Goal: Task Accomplishment & Management: Manage account settings

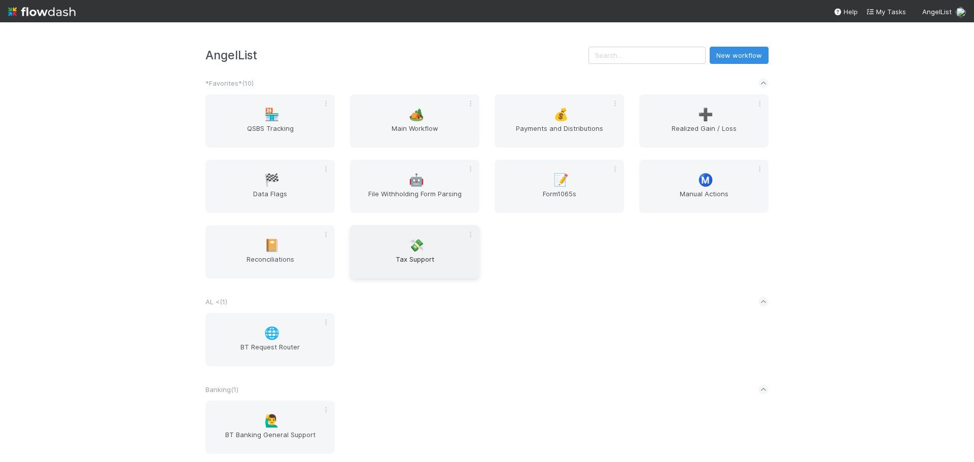
click at [409, 247] on span "💸" at bounding box center [416, 245] width 15 height 13
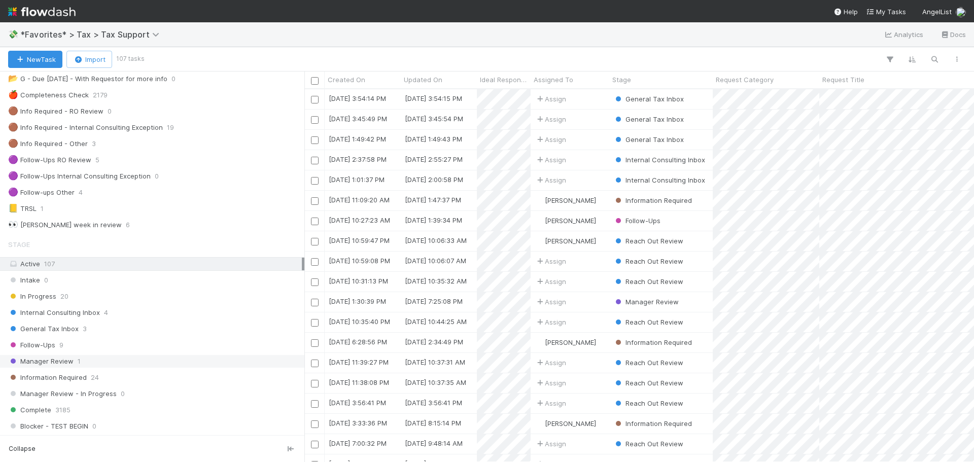
scroll to position [101, 0]
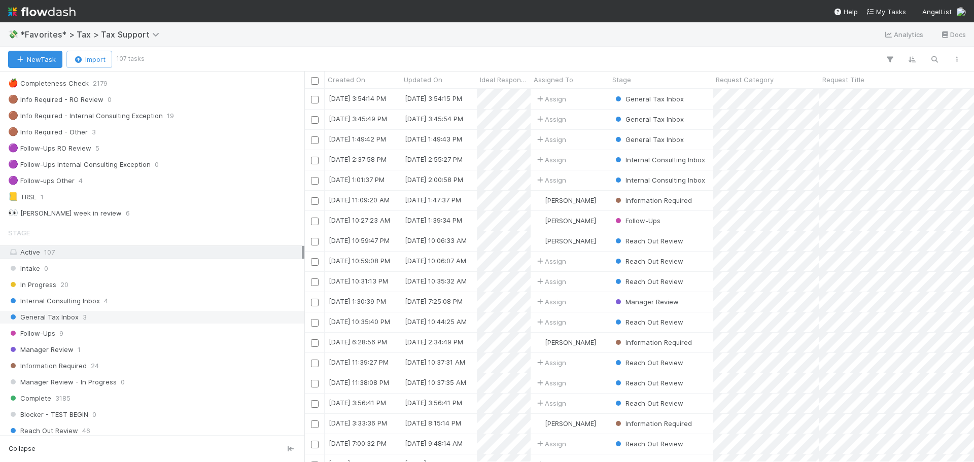
click at [123, 323] on div "General Tax Inbox 3" at bounding box center [155, 317] width 294 height 13
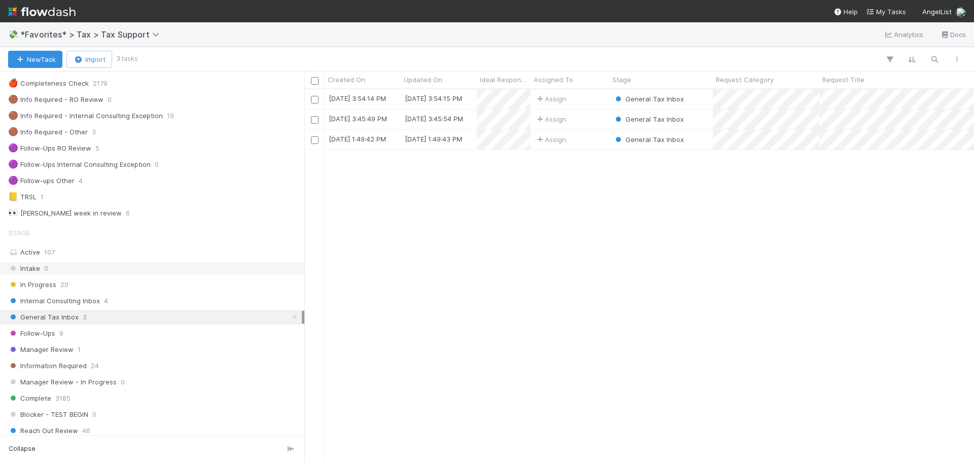
scroll to position [365, 662]
click at [581, 146] on div "Assign" at bounding box center [570, 140] width 79 height 20
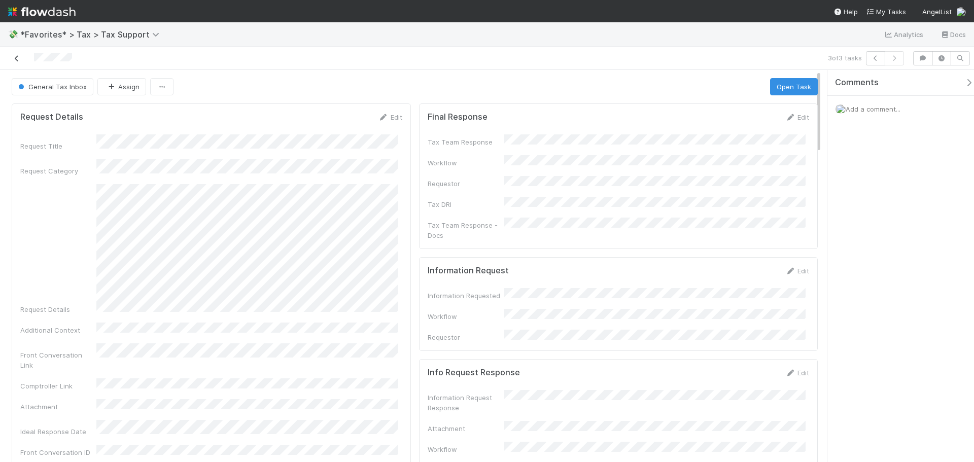
click at [14, 60] on icon at bounding box center [17, 58] width 10 height 7
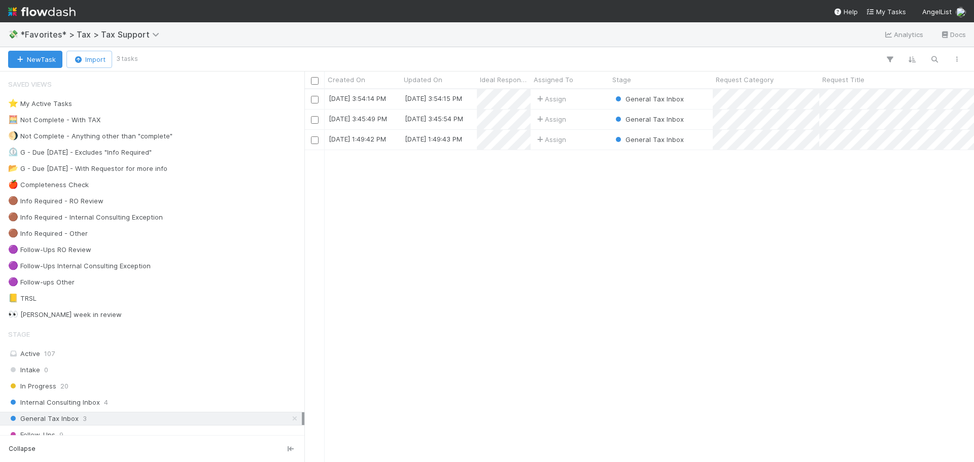
scroll to position [365, 662]
click at [597, 124] on div "Assign" at bounding box center [570, 120] width 79 height 20
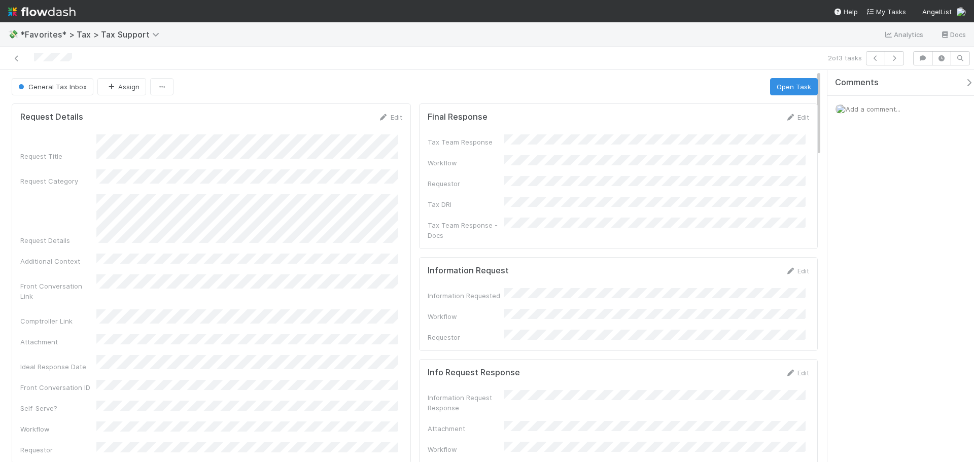
click at [794, 122] on form "Final Response Edit Tax Team Response Workflow Requestor Tax DRI Tax Team Respo…" at bounding box center [619, 176] width 382 height 128
click at [794, 116] on link "Edit" at bounding box center [798, 117] width 24 height 8
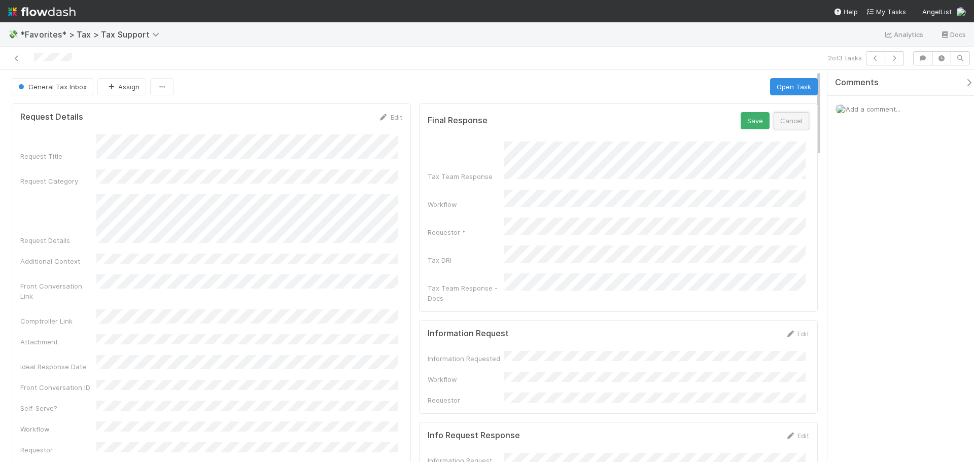
click at [794, 123] on button "Cancel" at bounding box center [792, 120] width 36 height 17
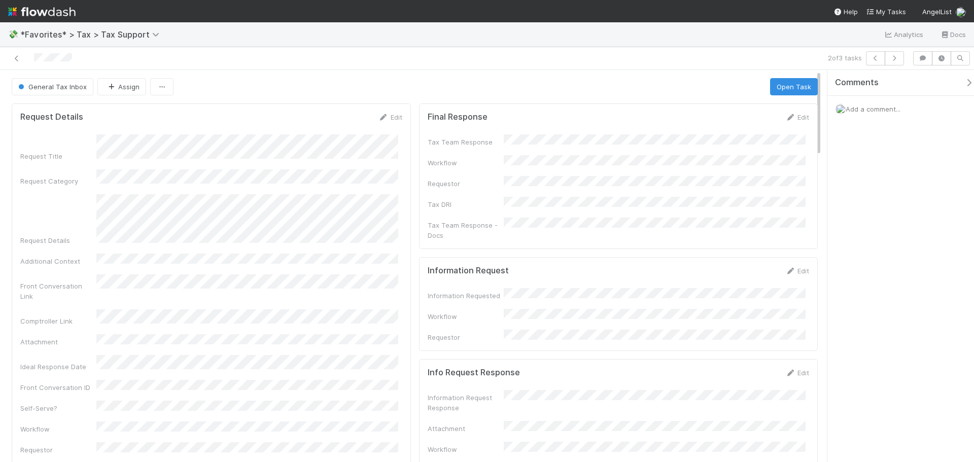
click at [20, 58] on icon at bounding box center [17, 58] width 10 height 7
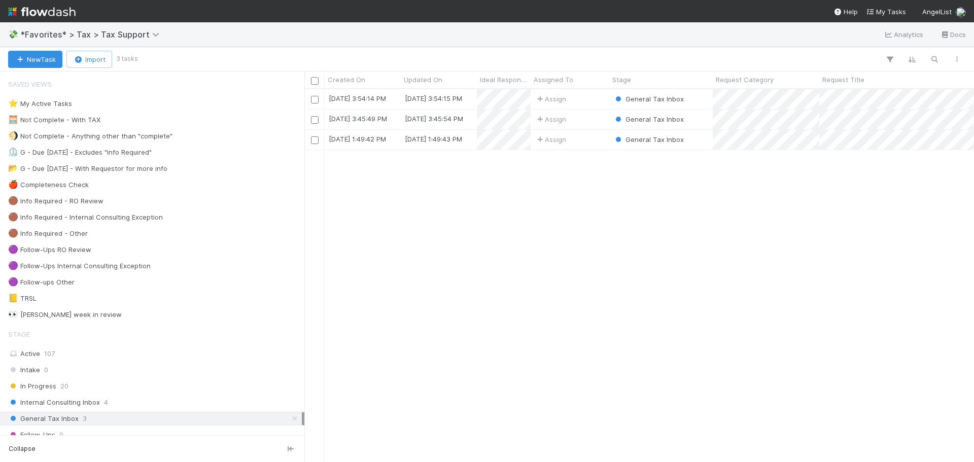
scroll to position [365, 662]
click at [591, 99] on div "Assign" at bounding box center [570, 99] width 79 height 20
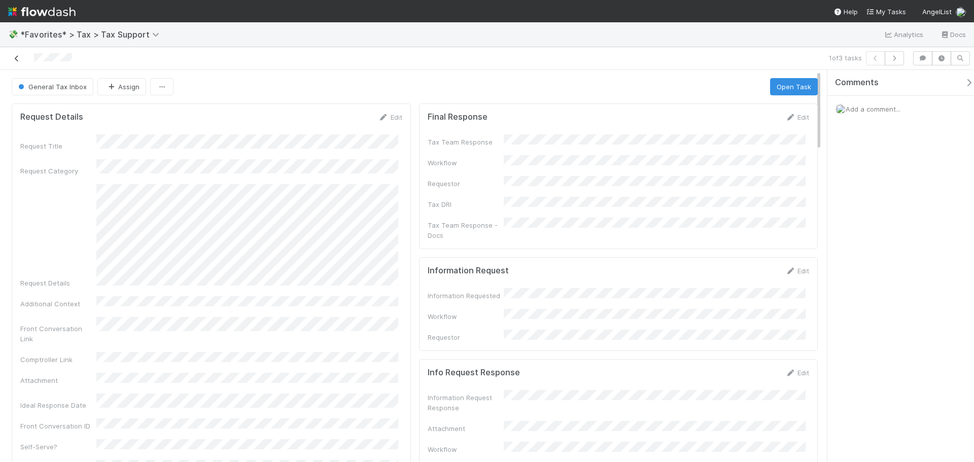
click at [13, 58] on icon at bounding box center [17, 58] width 10 height 7
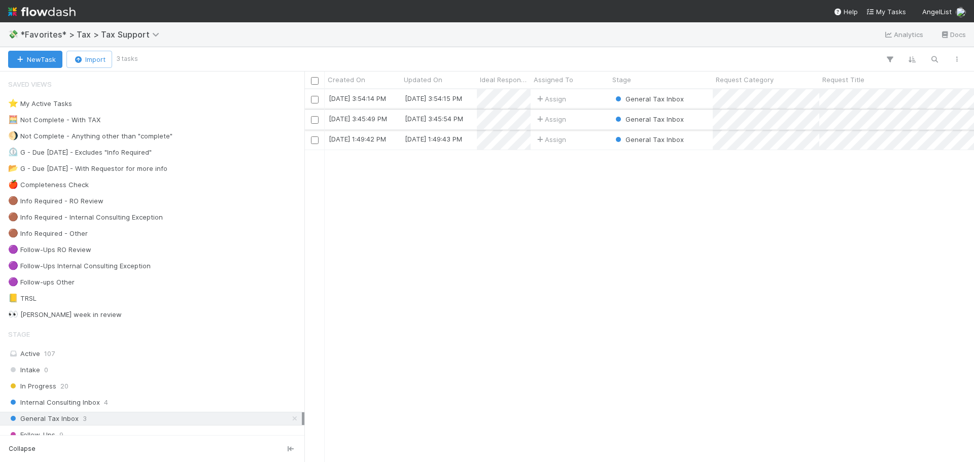
scroll to position [365, 662]
click at [596, 115] on div "Assign" at bounding box center [570, 120] width 79 height 20
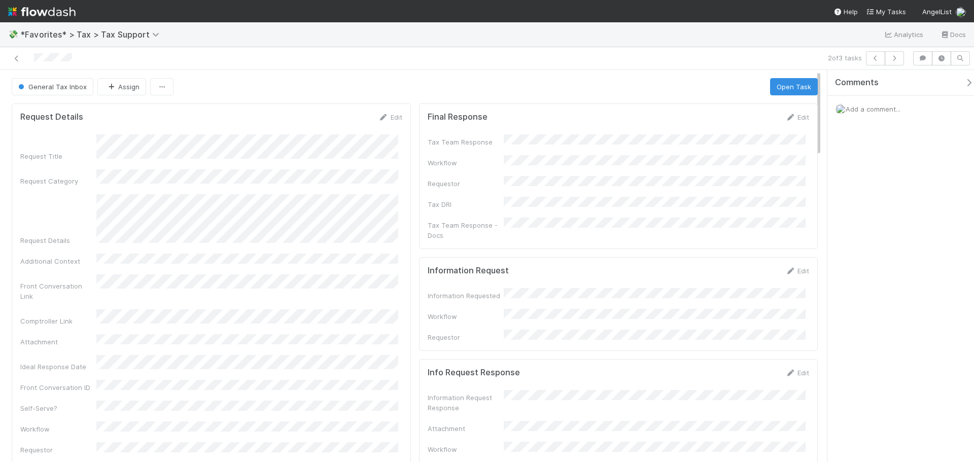
click at [229, 184] on div "Request Title Request Category Request Details Additional Context Front Convers…" at bounding box center [211, 294] width 382 height 321
click at [17, 60] on icon at bounding box center [17, 58] width 10 height 7
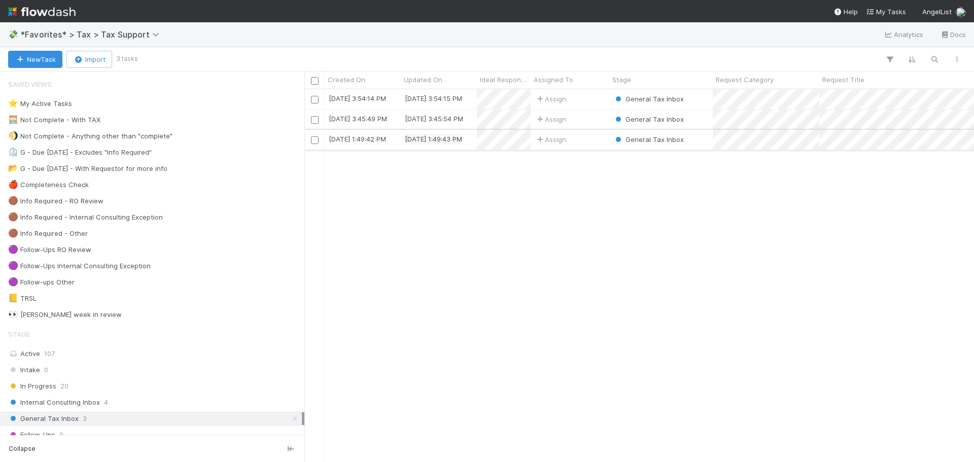
scroll to position [365, 662]
click at [578, 103] on div "Assign" at bounding box center [570, 99] width 79 height 20
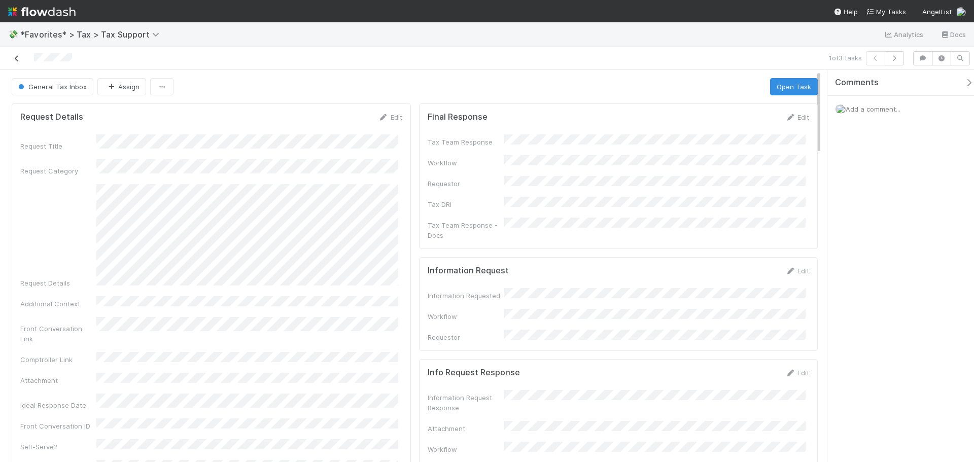
click at [17, 60] on icon at bounding box center [17, 58] width 10 height 7
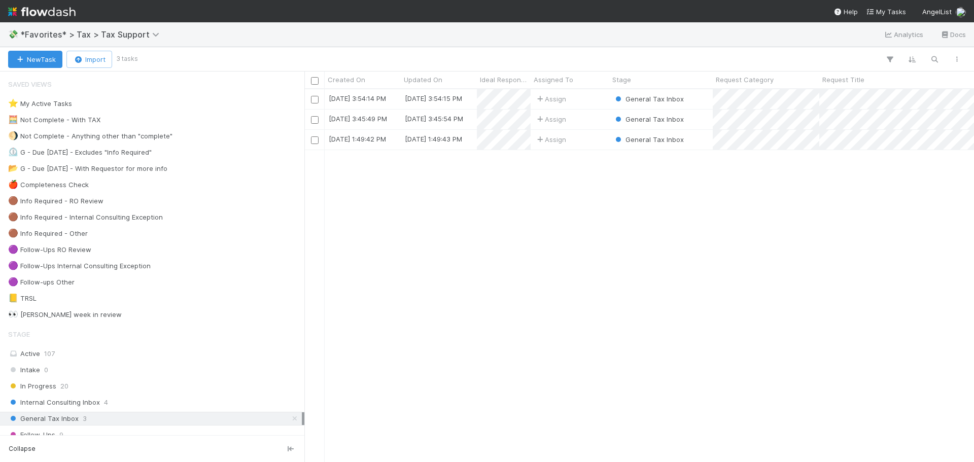
scroll to position [365, 662]
click at [698, 127] on div "General Tax Inbox" at bounding box center [661, 120] width 104 height 20
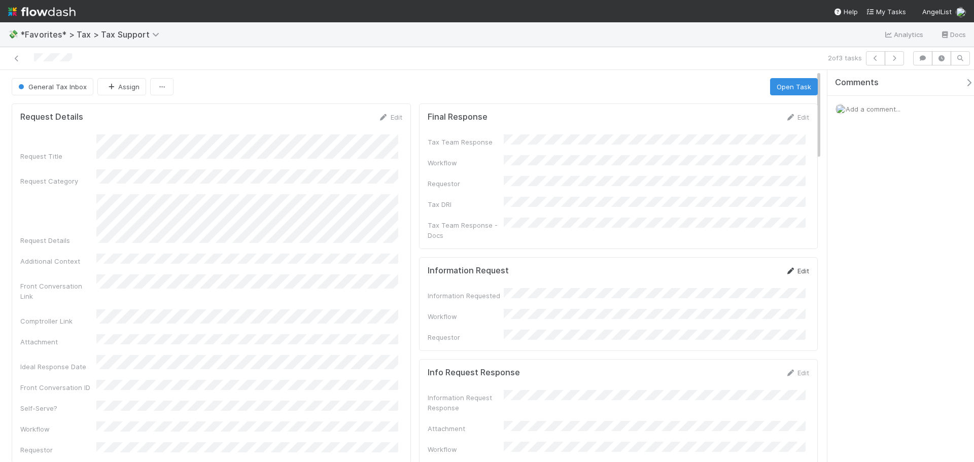
click at [791, 267] on link "Edit" at bounding box center [798, 271] width 24 height 8
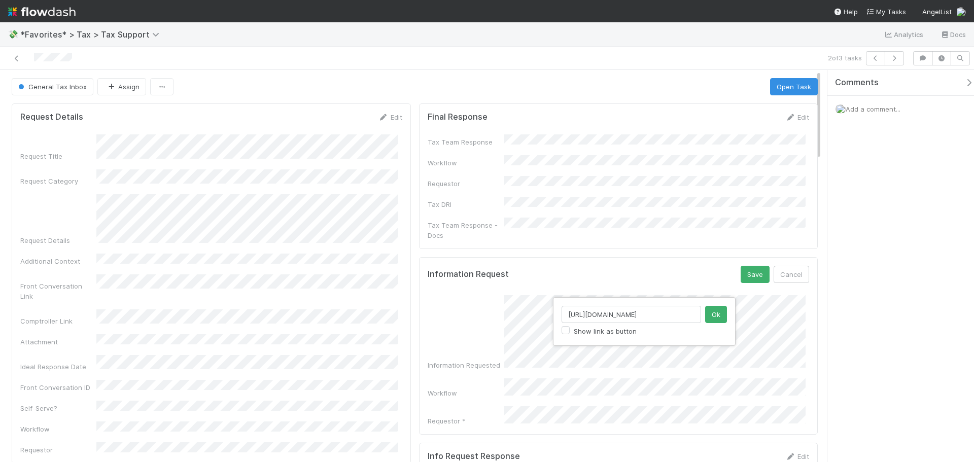
drag, startPoint x: 698, startPoint y: 318, endPoint x: 554, endPoint y: 308, distance: 144.0
click at [554, 308] on div "https://comptroller.internal.angellist.com/v/corporations/d251456f9b04475b8fe33…" at bounding box center [644, 321] width 183 height 49
click at [719, 311] on button "Ok" at bounding box center [716, 314] width 22 height 17
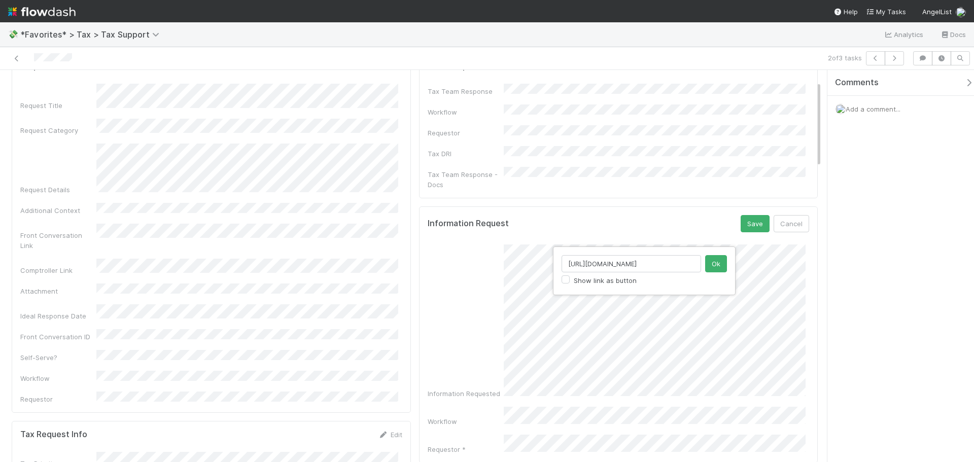
scroll to position [0, 142]
type input "https://docs.google.com/document/d/19uIE6FOfM-bTCQqtCU5EuVkLGSSxXOMN/edit"
click at [721, 268] on button "Ok" at bounding box center [716, 263] width 22 height 17
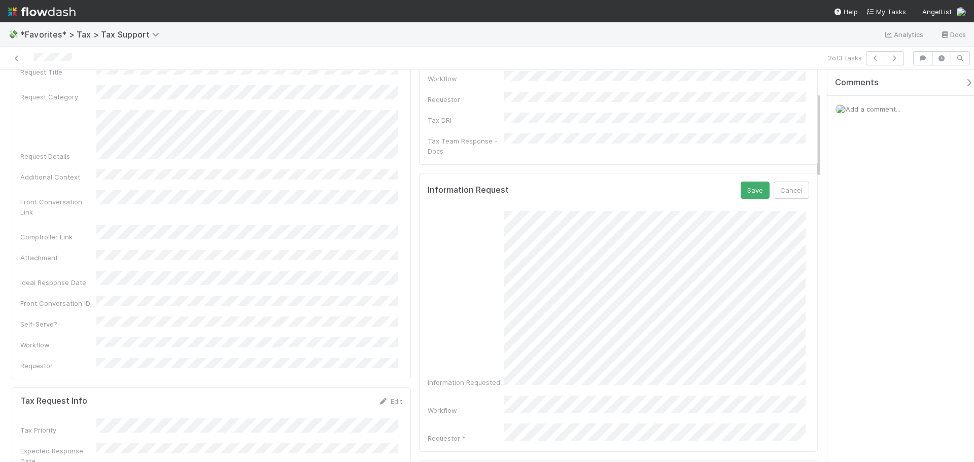
scroll to position [101, 0]
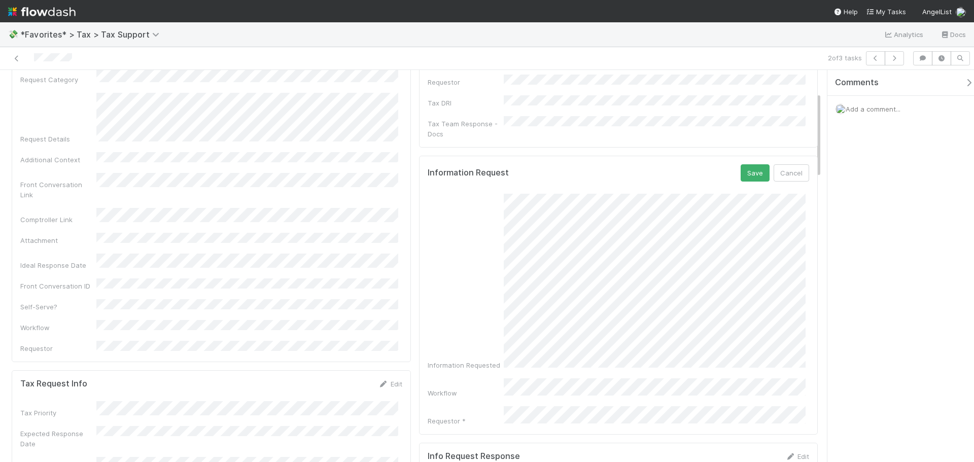
click at [719, 371] on div "Information Requested Workflow Requestor *" at bounding box center [619, 310] width 382 height 232
click at [743, 164] on button "Save" at bounding box center [755, 172] width 29 height 17
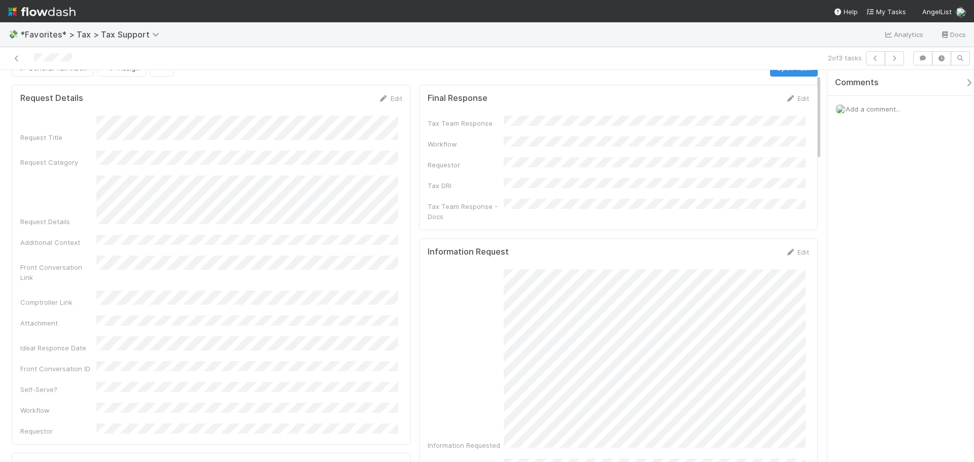
scroll to position [0, 0]
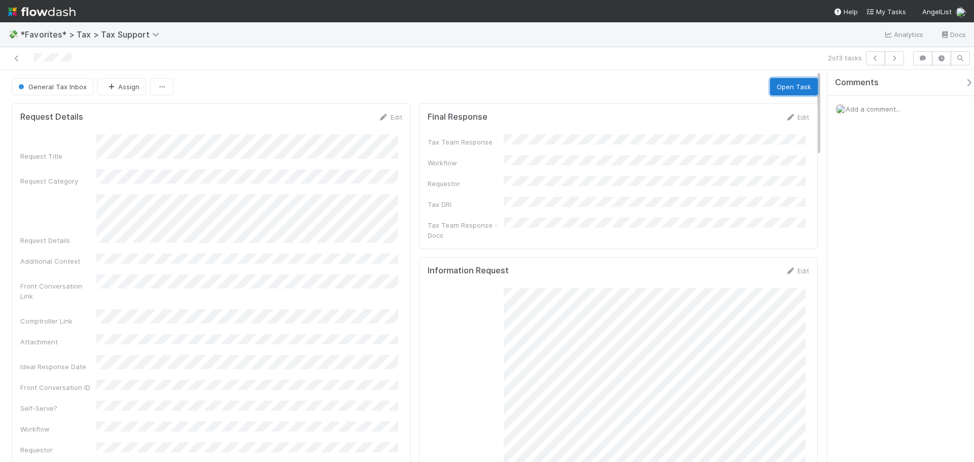
click at [781, 88] on button "Open Task" at bounding box center [794, 86] width 48 height 17
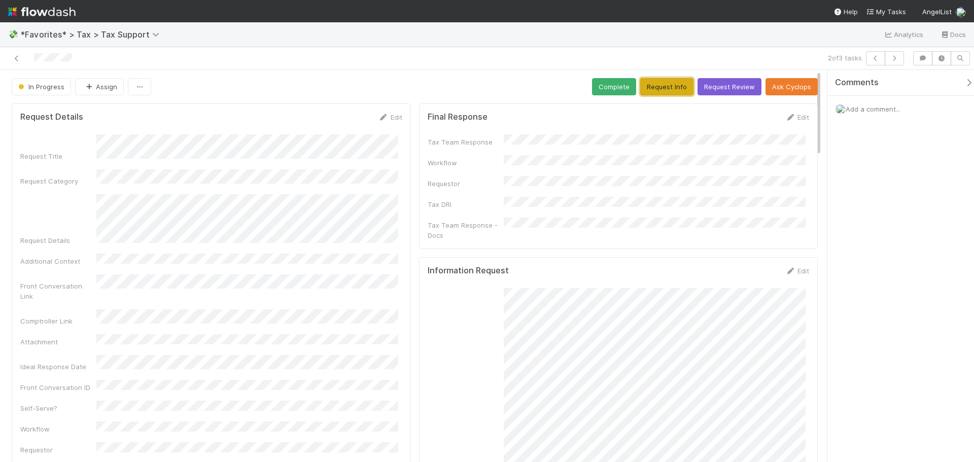
click at [666, 87] on button "Request Info" at bounding box center [666, 86] width 53 height 17
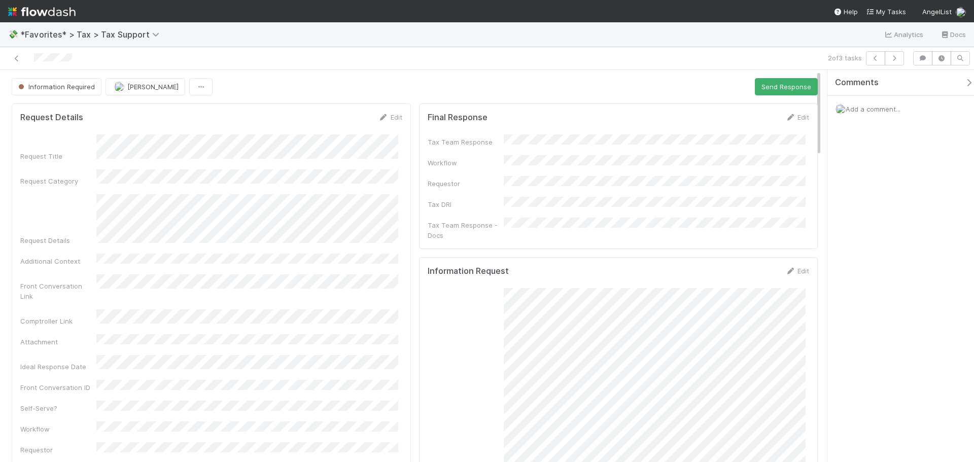
click at [11, 54] on div at bounding box center [231, 58] width 454 height 14
click at [15, 57] on icon at bounding box center [17, 58] width 10 height 7
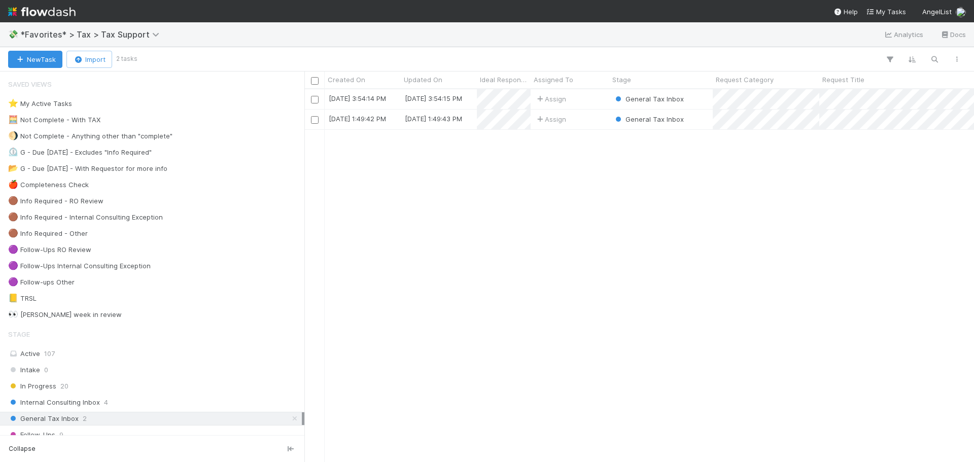
scroll to position [365, 662]
click at [597, 99] on div "Assign" at bounding box center [570, 99] width 79 height 20
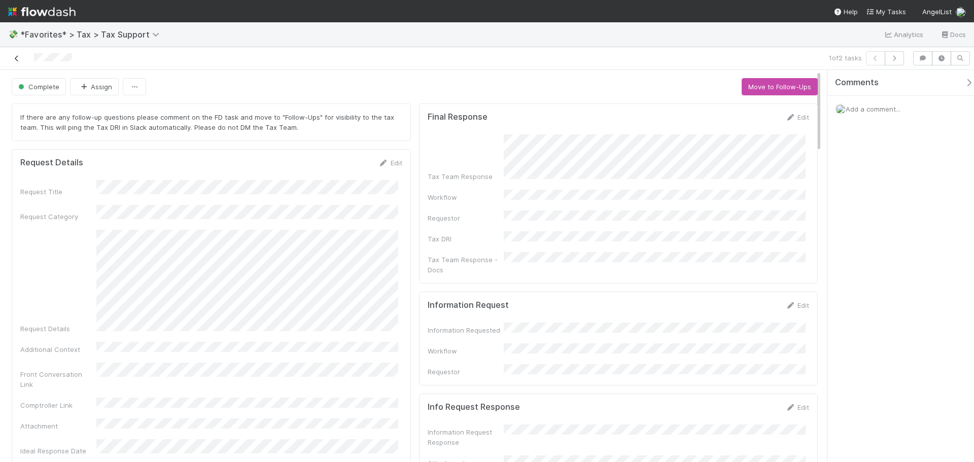
click at [17, 58] on icon at bounding box center [17, 58] width 10 height 7
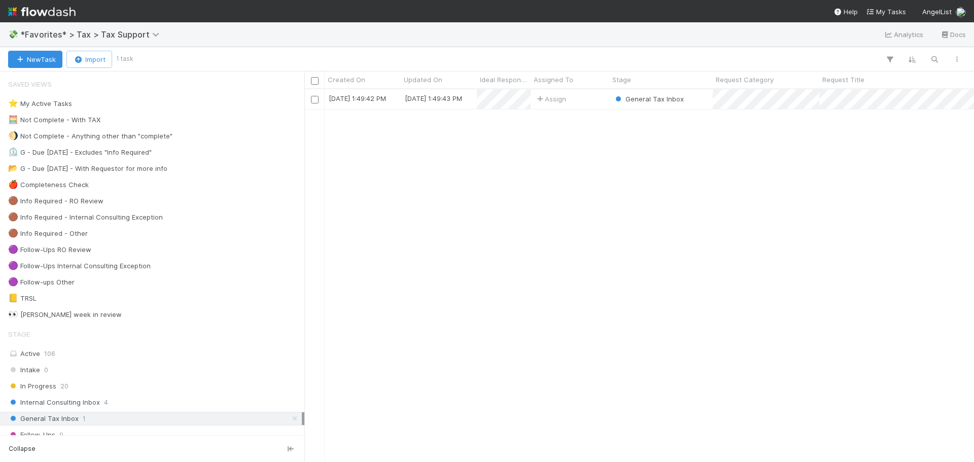
scroll to position [365, 662]
click at [702, 106] on div "General Tax Inbox" at bounding box center [661, 99] width 104 height 20
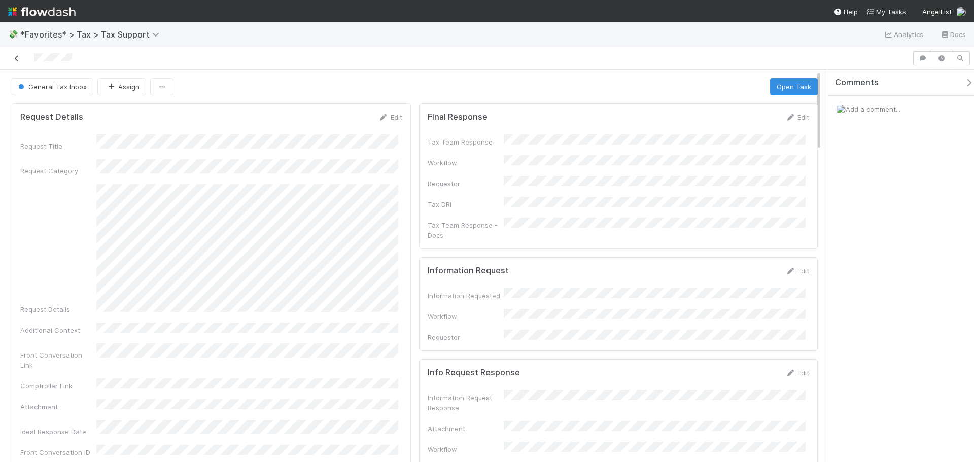
click at [19, 60] on icon at bounding box center [17, 58] width 10 height 7
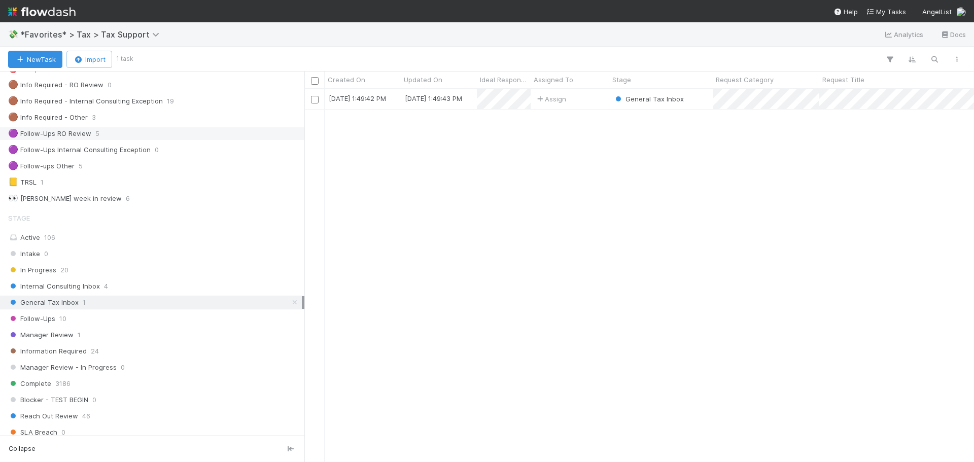
scroll to position [51, 0]
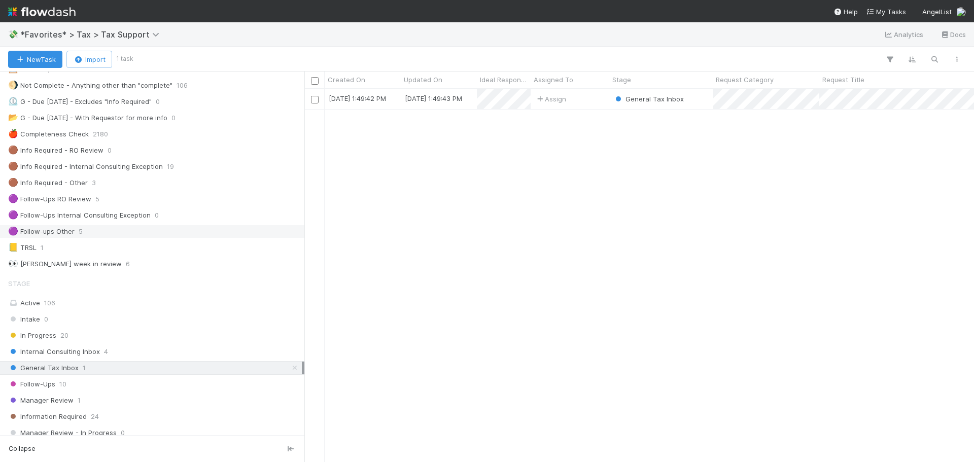
click at [101, 229] on div "🟣 Follow-ups Other 5" at bounding box center [155, 231] width 294 height 13
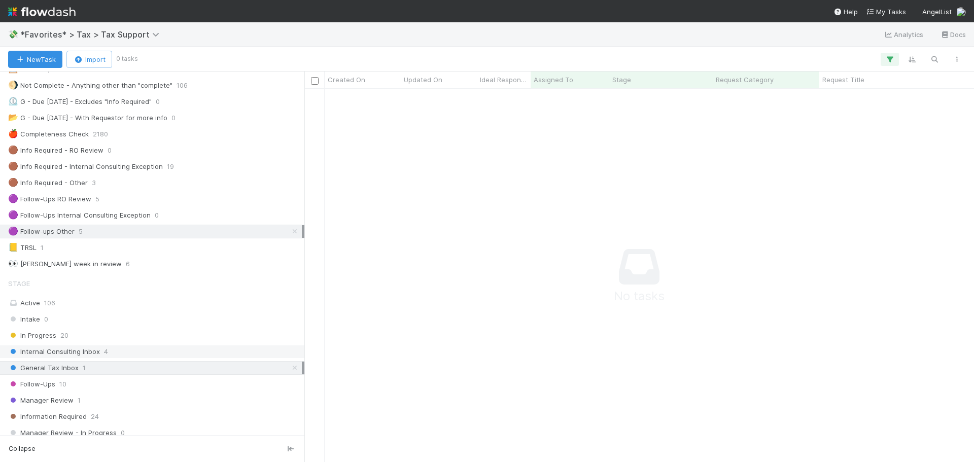
scroll to position [358, 662]
click at [291, 365] on icon at bounding box center [295, 368] width 10 height 7
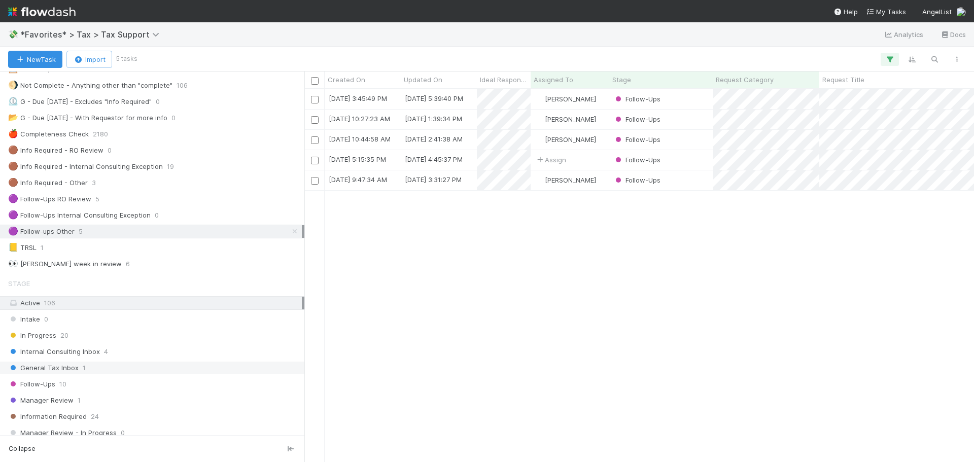
scroll to position [365, 662]
click at [700, 119] on div "Follow-Ups" at bounding box center [661, 120] width 104 height 20
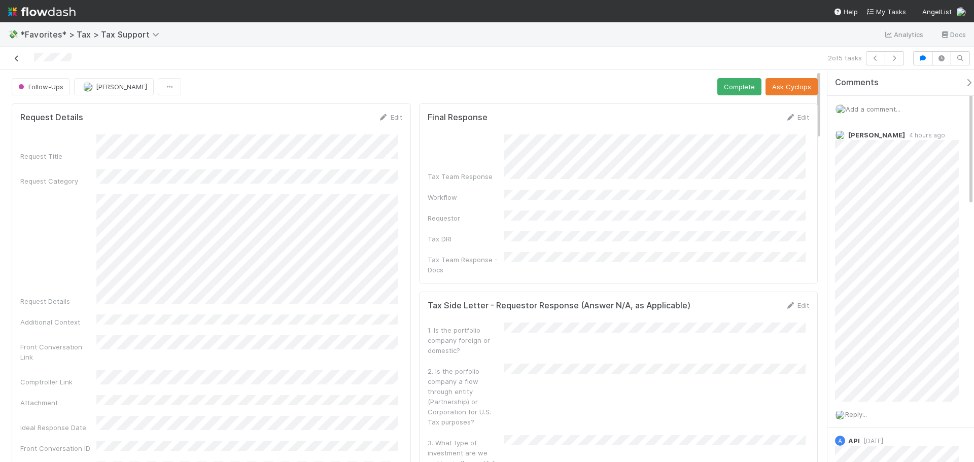
click at [17, 62] on link at bounding box center [17, 58] width 10 height 10
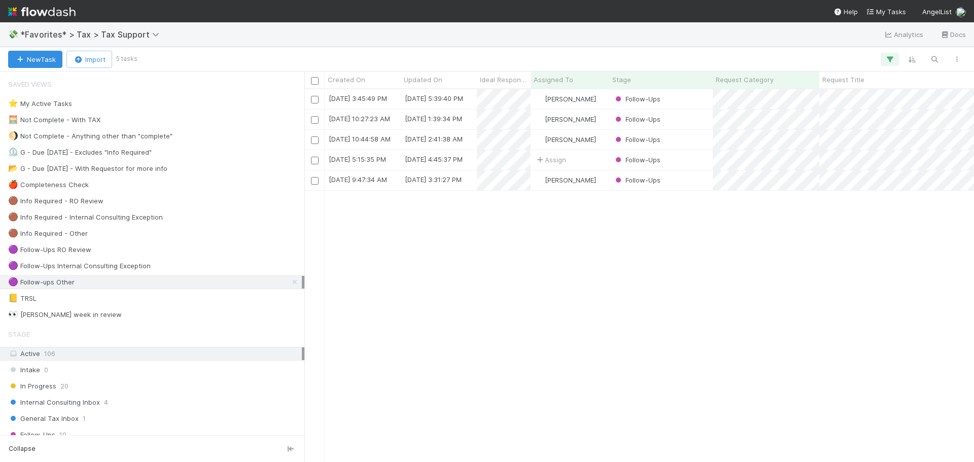
scroll to position [365, 662]
click at [688, 177] on div "Follow-Ups" at bounding box center [661, 181] width 104 height 20
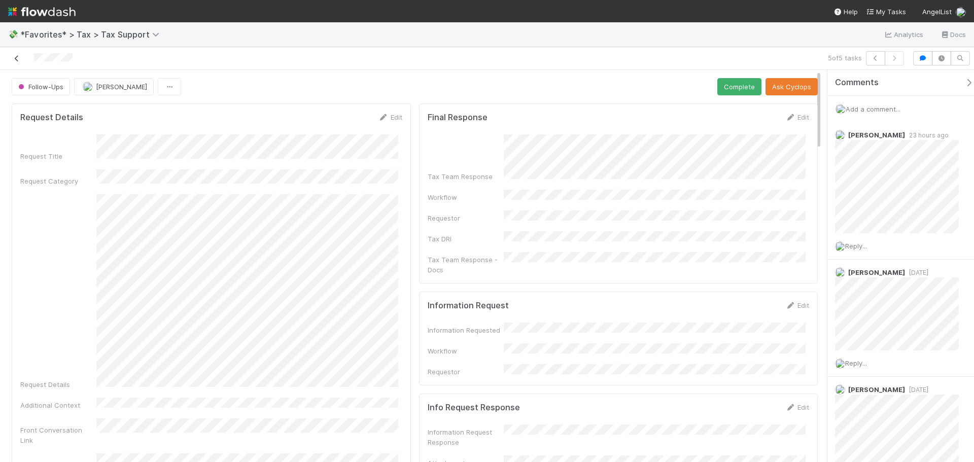
click at [20, 59] on icon at bounding box center [17, 58] width 10 height 7
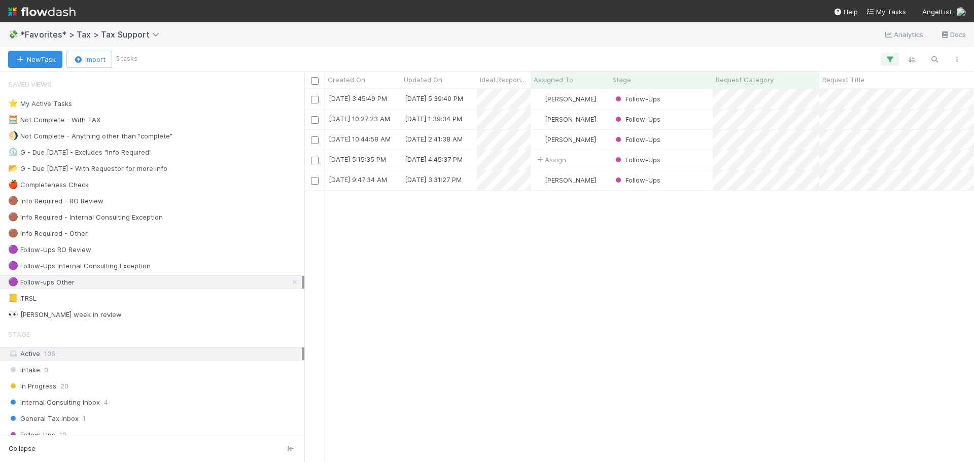
scroll to position [365, 662]
click at [103, 418] on div "General Tax Inbox 1" at bounding box center [155, 419] width 294 height 13
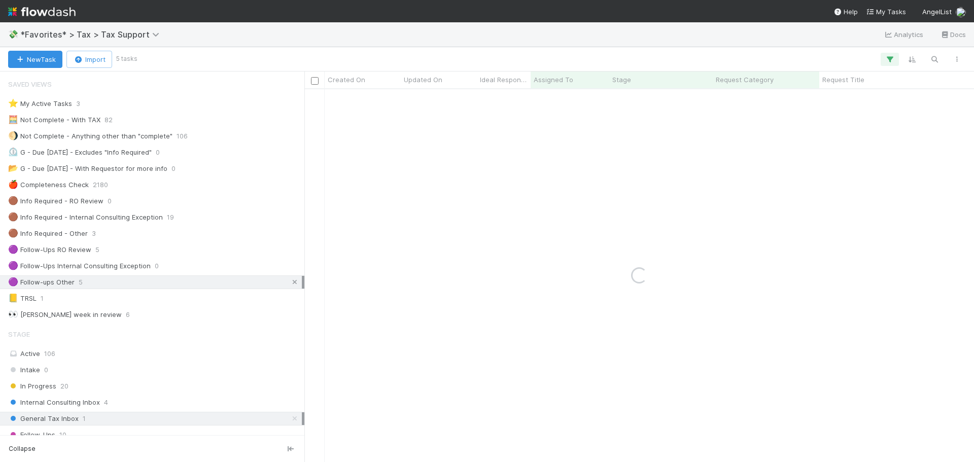
click at [291, 282] on icon at bounding box center [295, 282] width 10 height 7
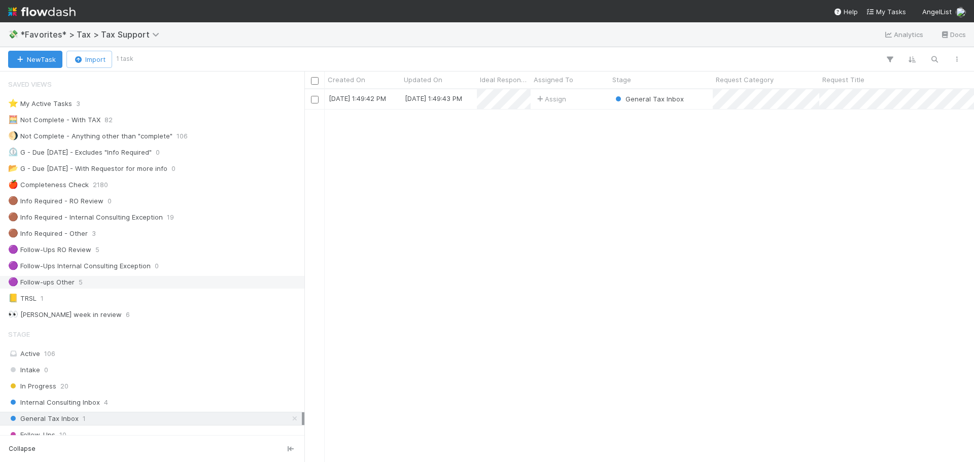
scroll to position [365, 662]
click at [630, 284] on div "8/26/25, 1:49:42 PM 8/26/25, 1:49:43 PM Assign General Tax Inbox 0 0 0 0 0" at bounding box center [639, 275] width 670 height 372
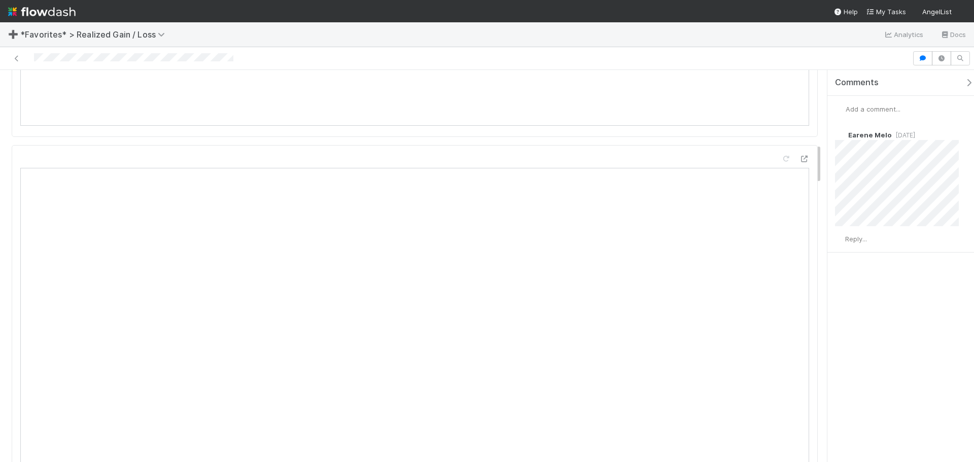
scroll to position [710, 0]
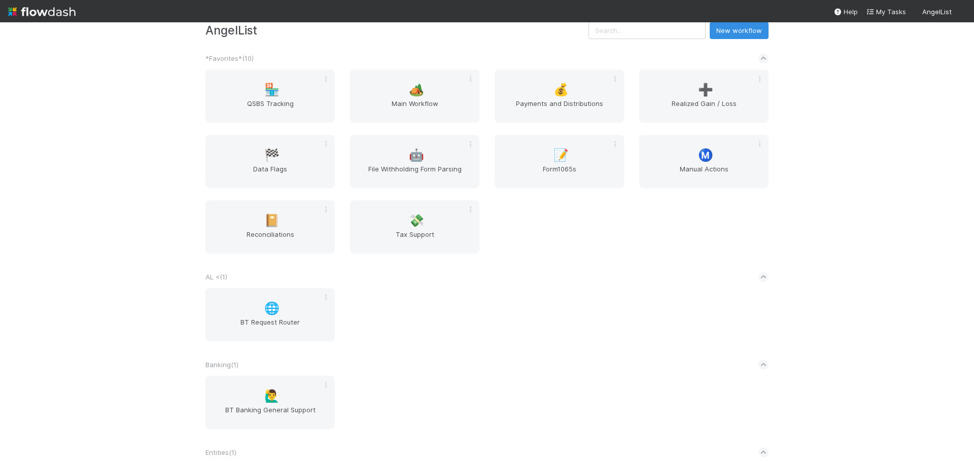
scroll to position [20, 0]
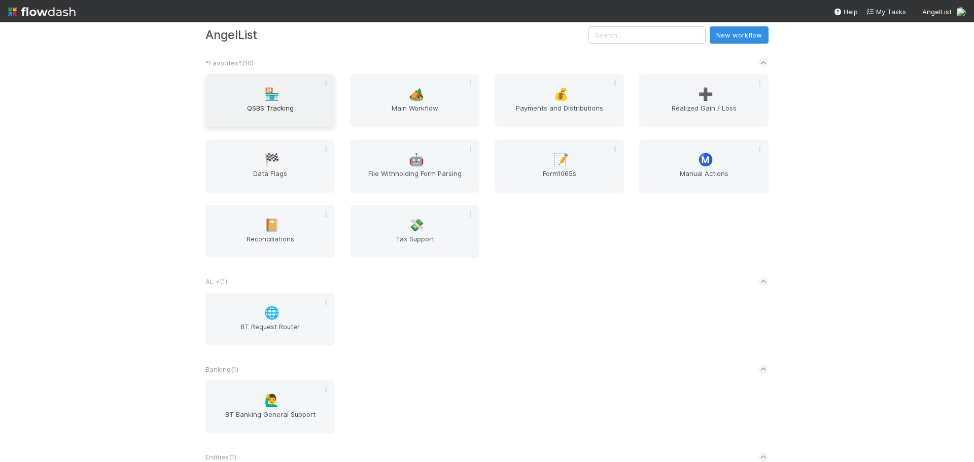
click at [276, 94] on span "🏪" at bounding box center [271, 94] width 15 height 13
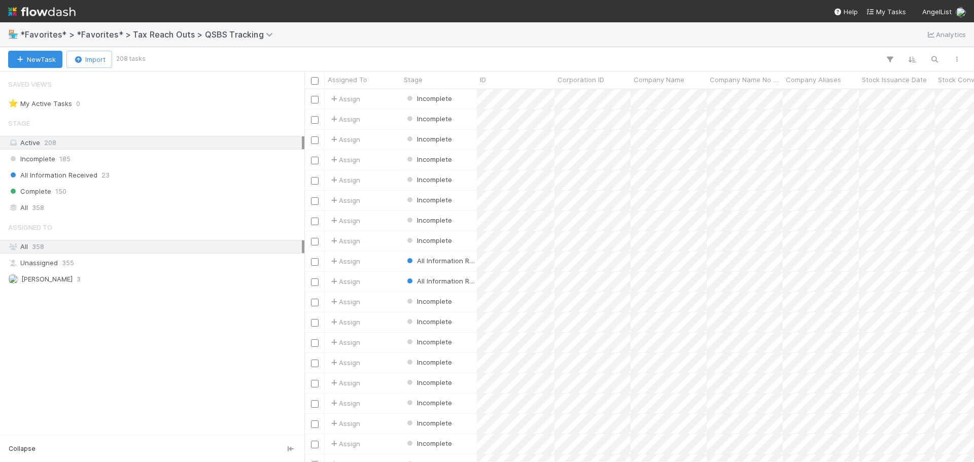
scroll to position [365, 662]
click at [59, 203] on div "All 358" at bounding box center [155, 207] width 294 height 13
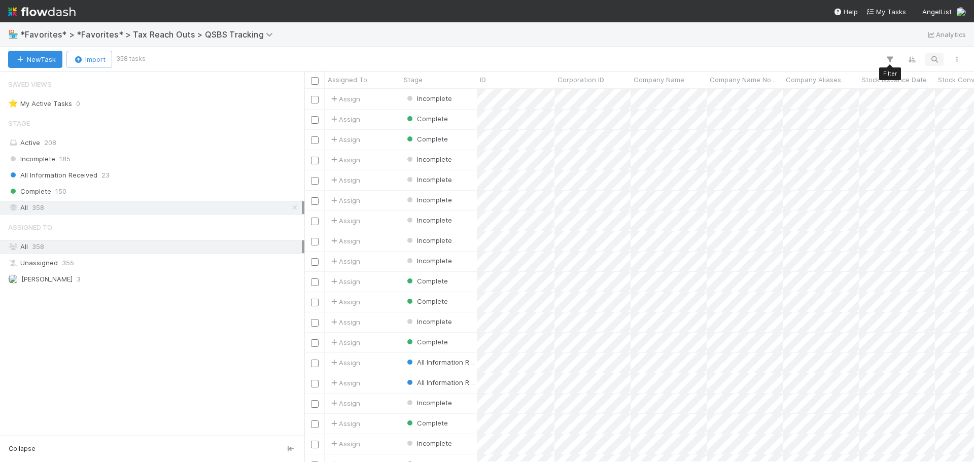
scroll to position [365, 662]
click at [941, 63] on button "button" at bounding box center [935, 59] width 18 height 13
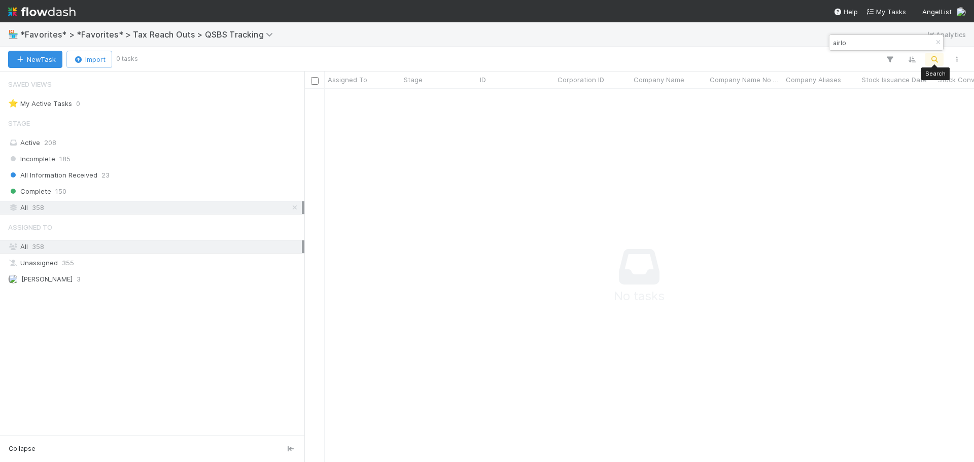
scroll to position [358, 662]
drag, startPoint x: 853, startPoint y: 43, endPoint x: 824, endPoint y: 46, distance: 29.0
click at [824, 46] on body "🏪 *Favorites* > *Favorites* > Tax Reach Outs > QSBS Tracking Analytics New Task…" at bounding box center [487, 231] width 974 height 462
drag, startPoint x: 873, startPoint y: 43, endPoint x: 824, endPoint y: 38, distance: 49.0
click at [824, 38] on body "🏪 *Favorites* > *Favorites* > Tax Reach Outs > QSBS Tracking Analytics New Task…" at bounding box center [487, 231] width 974 height 462
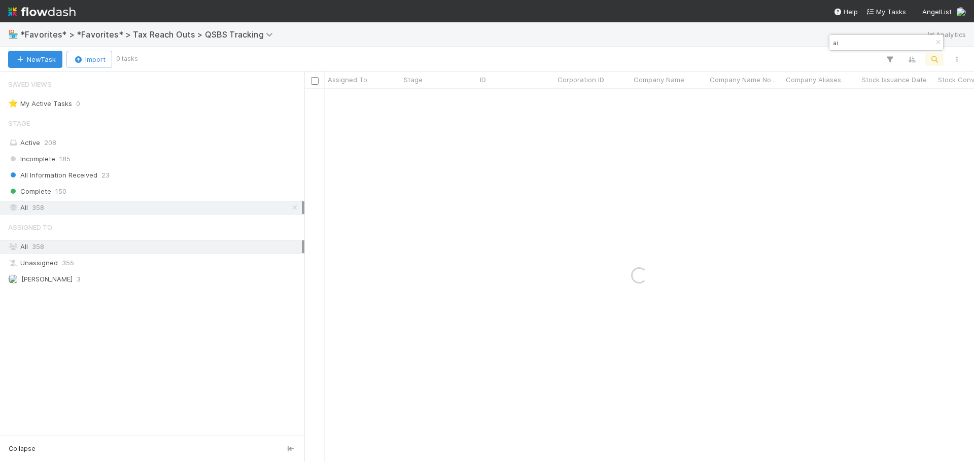
type input "a"
paste input "AirGSM"
drag, startPoint x: 862, startPoint y: 43, endPoint x: 820, endPoint y: 45, distance: 42.2
click at [820, 45] on body "🏪 *Favorites* > *Favorites* > Tax Reach Outs > QSBS Tracking Analytics New Task…" at bounding box center [487, 231] width 974 height 462
drag, startPoint x: 862, startPoint y: 47, endPoint x: 829, endPoint y: 46, distance: 33.0
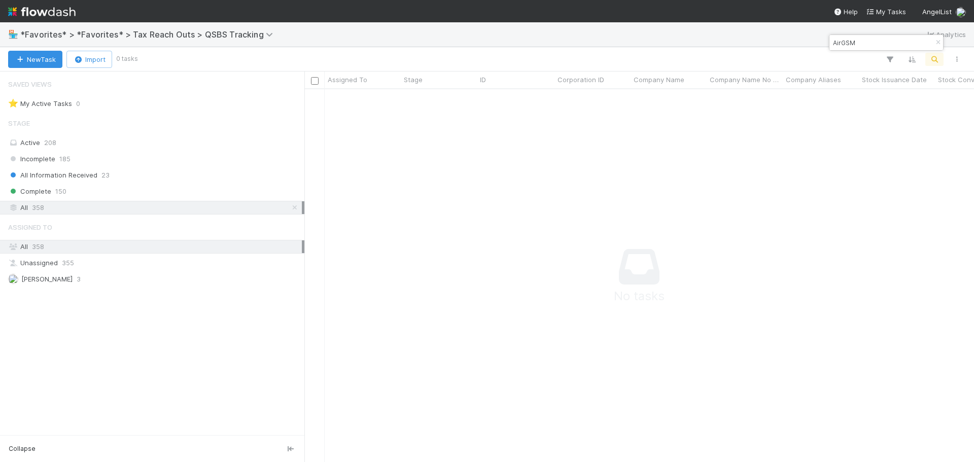
click at [829, 46] on div "AirGSM" at bounding box center [886, 43] width 115 height 16
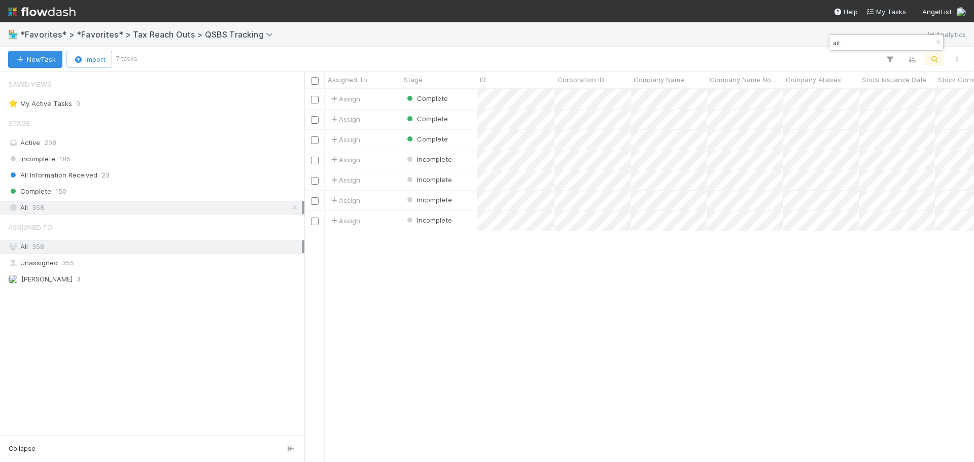
scroll to position [365, 662]
type input "air"
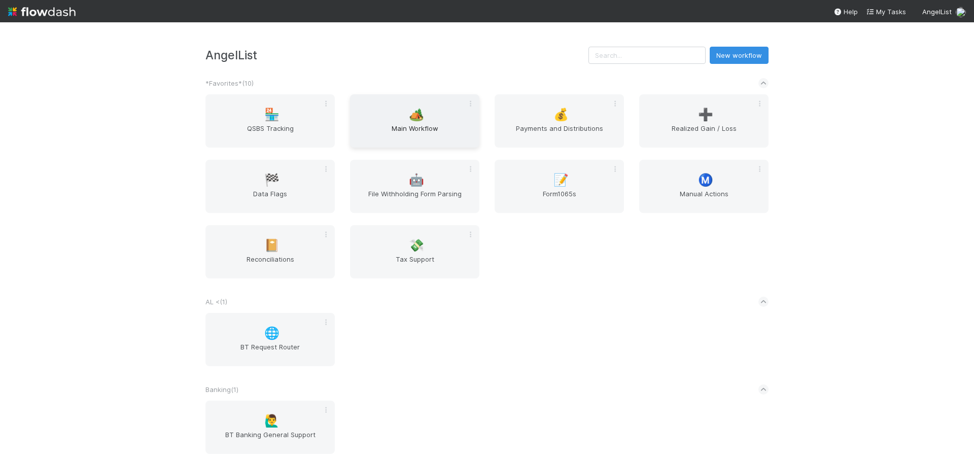
click at [434, 104] on div "🏕️ Main Workflow" at bounding box center [414, 120] width 129 height 53
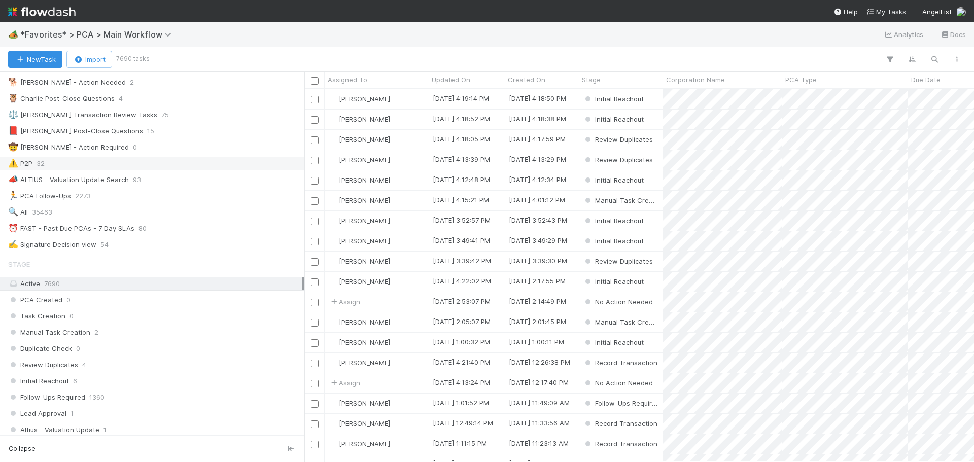
scroll to position [365, 662]
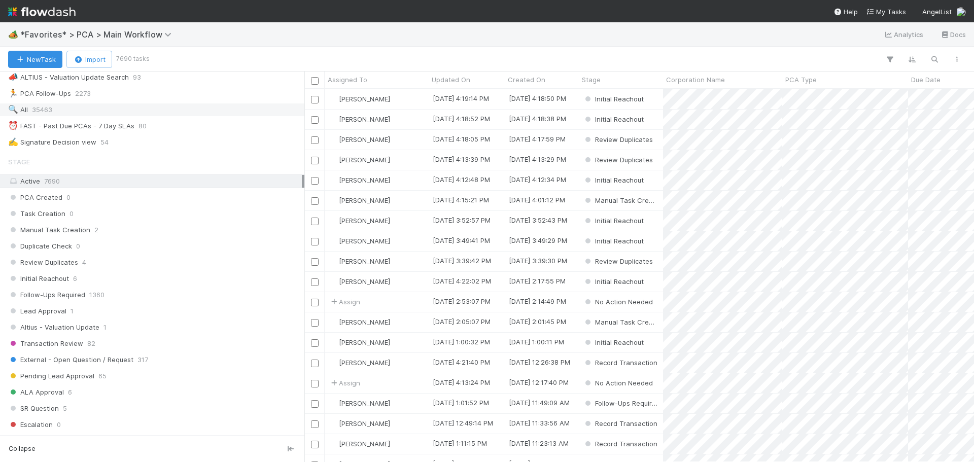
click at [57, 103] on div "🔍 All 35463" at bounding box center [152, 110] width 304 height 14
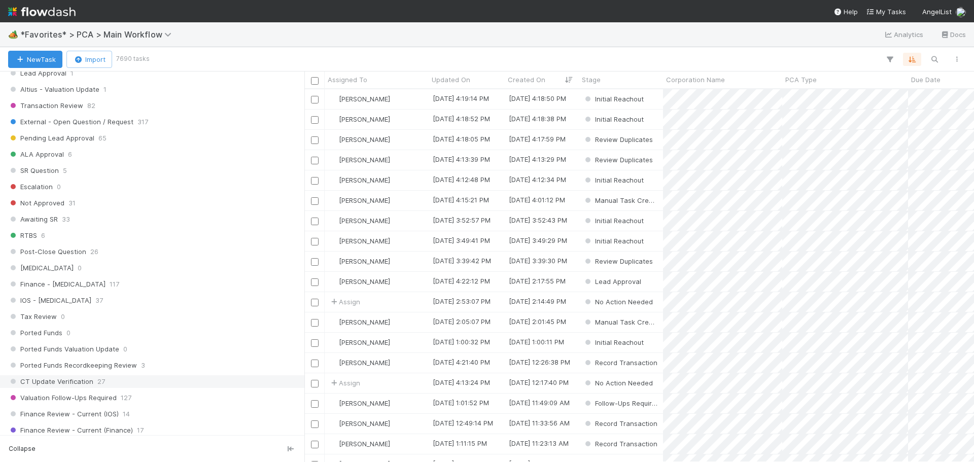
scroll to position [554, 0]
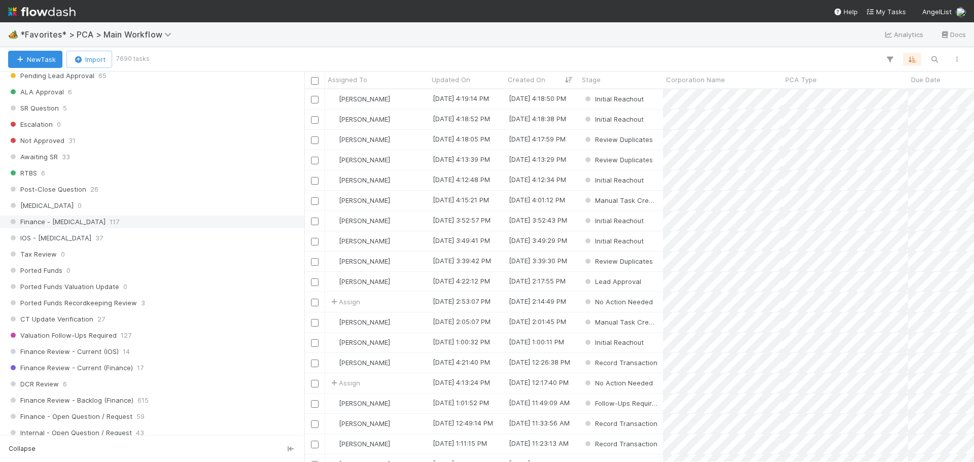
click at [71, 207] on div "ICU 0" at bounding box center [155, 205] width 294 height 13
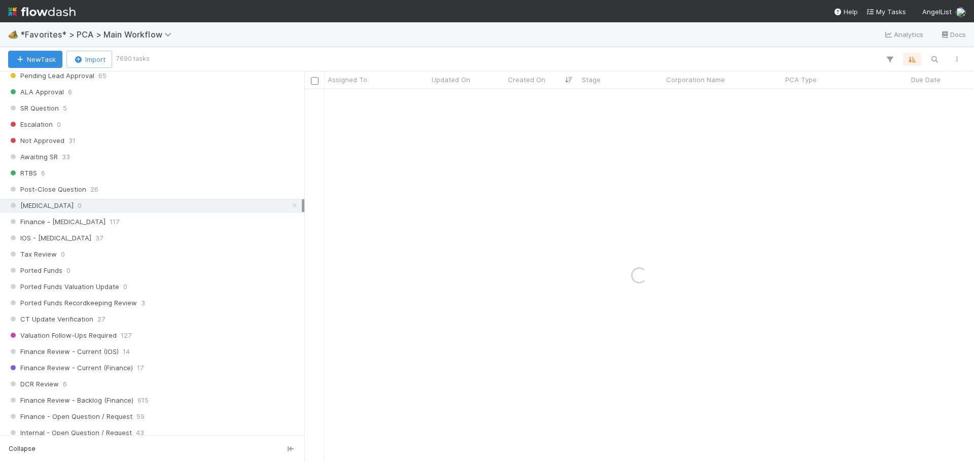
scroll to position [1066, 0]
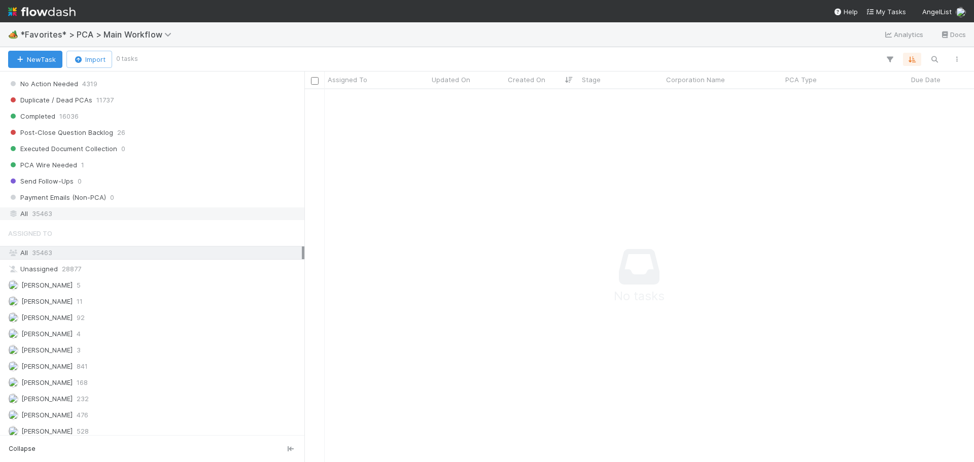
click at [46, 213] on span "35463" at bounding box center [42, 214] width 20 height 13
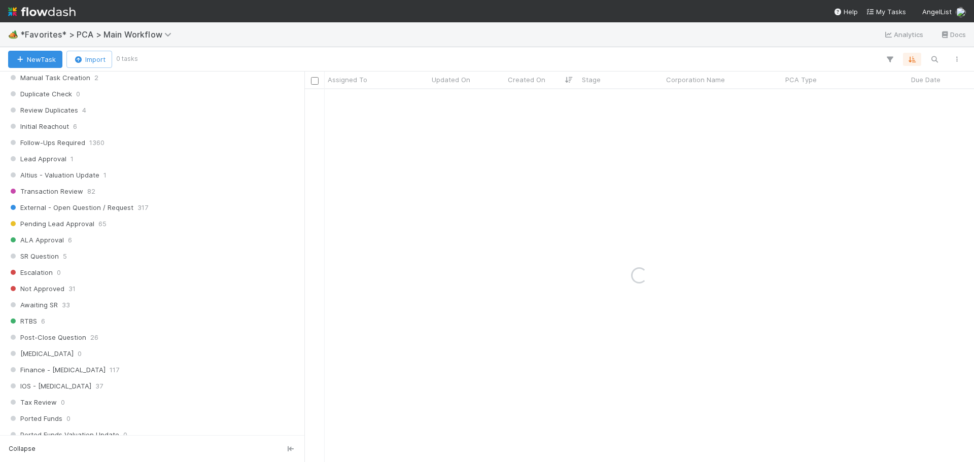
scroll to position [152, 0]
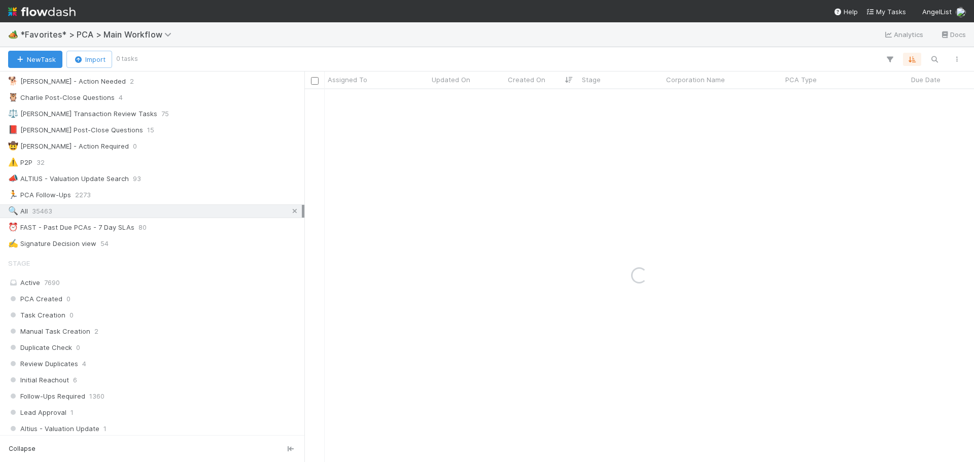
click at [290, 212] on icon at bounding box center [295, 211] width 10 height 7
click at [939, 57] on icon "button" at bounding box center [935, 59] width 10 height 9
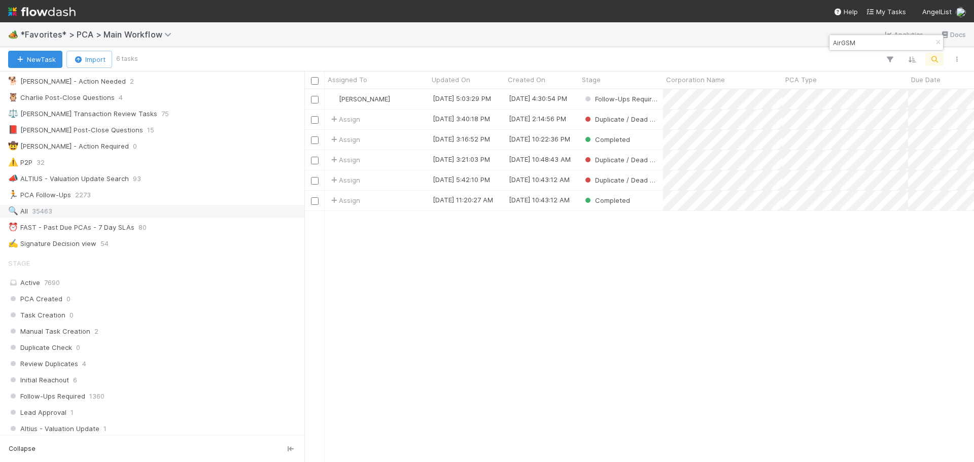
scroll to position [365, 662]
type input "AirGSM"
click at [398, 142] on div "Assign" at bounding box center [377, 140] width 104 height 20
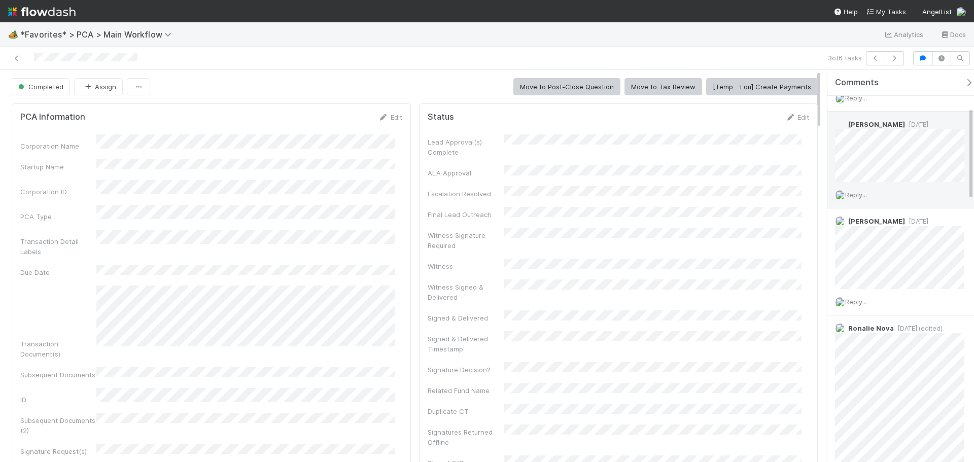
scroll to position [203, 0]
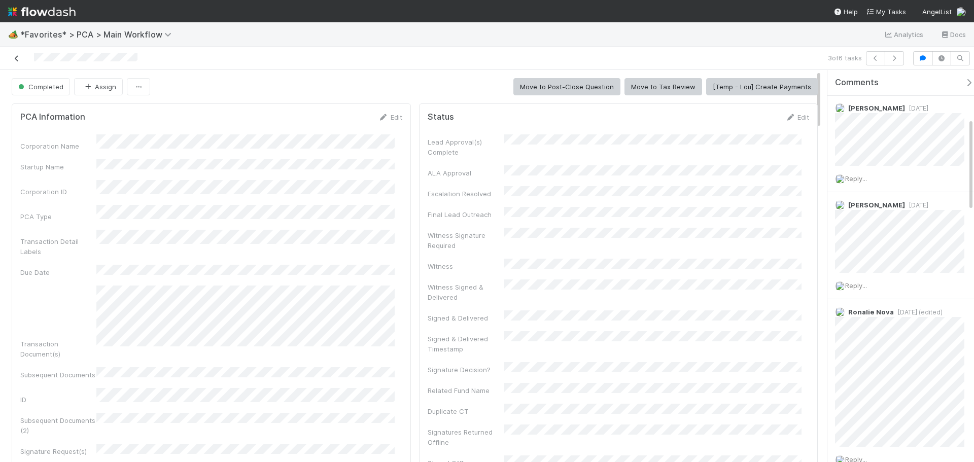
click at [16, 62] on link at bounding box center [17, 58] width 10 height 10
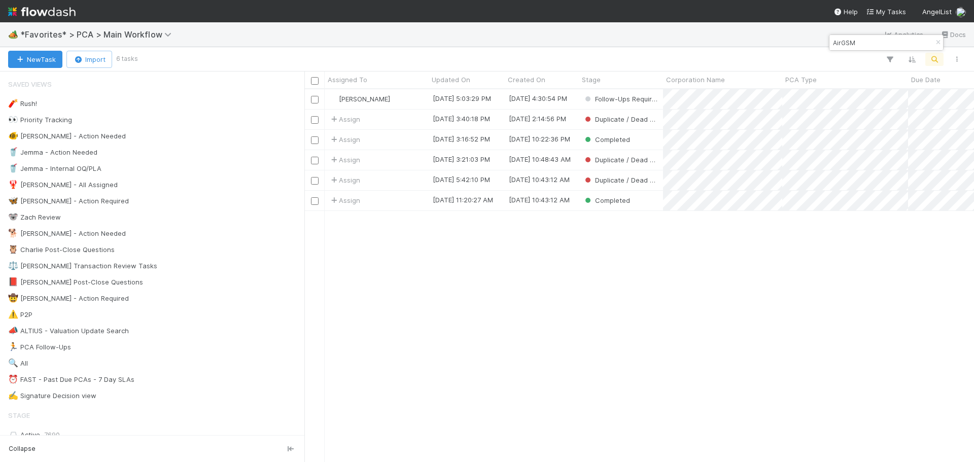
scroll to position [365, 662]
click at [638, 207] on div "Completed" at bounding box center [621, 201] width 84 height 20
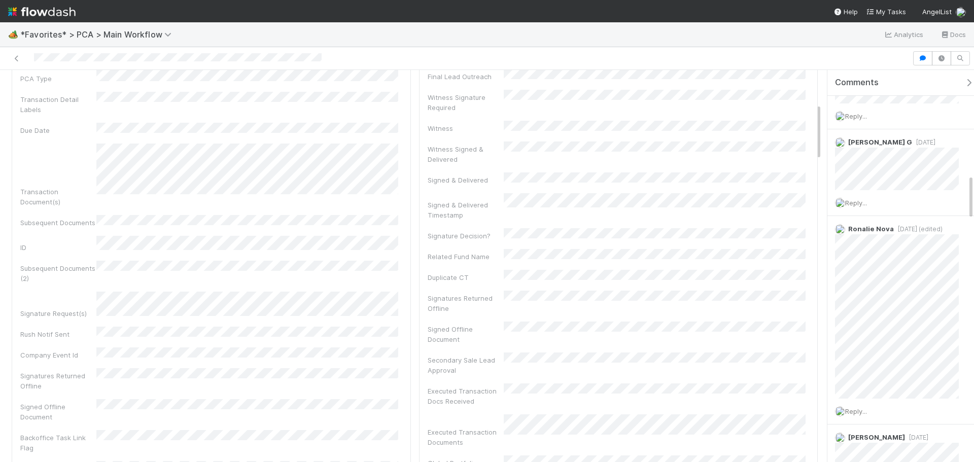
scroll to position [254, 0]
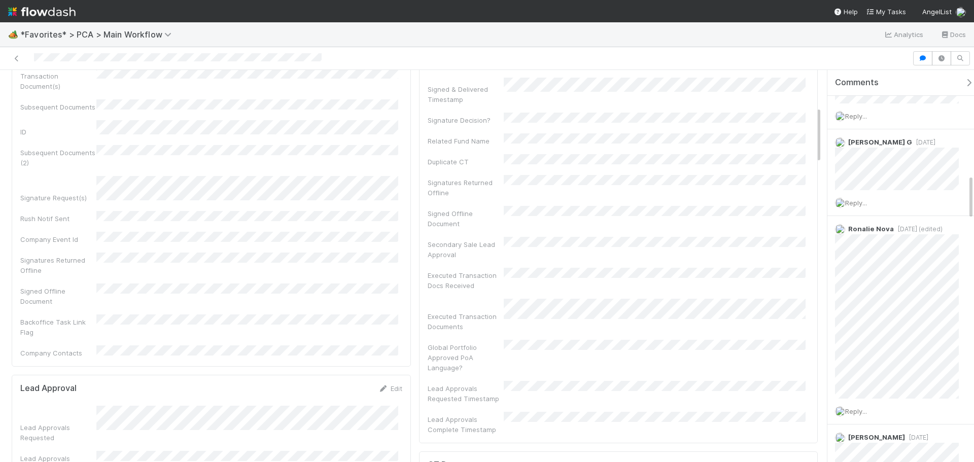
click at [699, 58] on div at bounding box center [456, 58] width 904 height 14
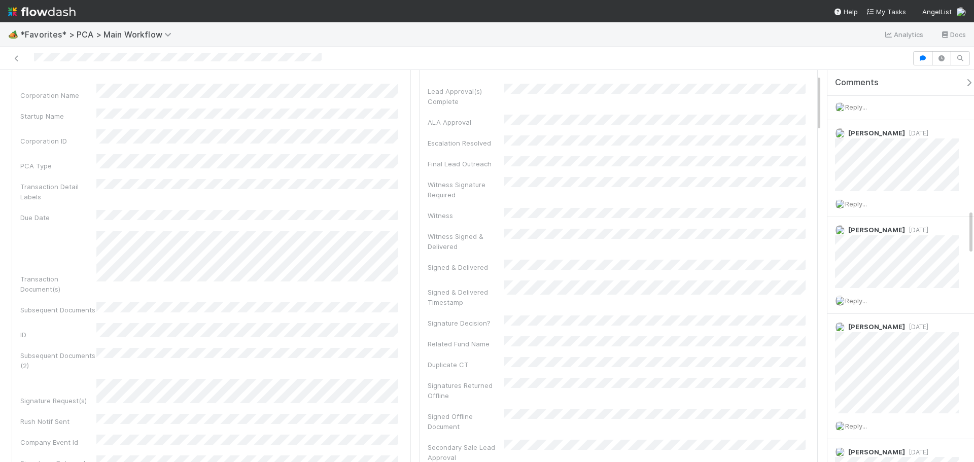
scroll to position [0, 0]
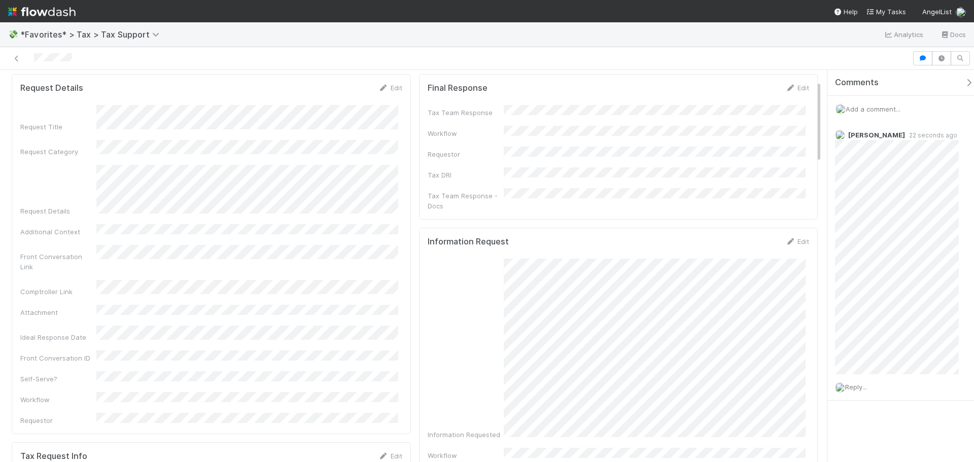
scroll to position [51, 0]
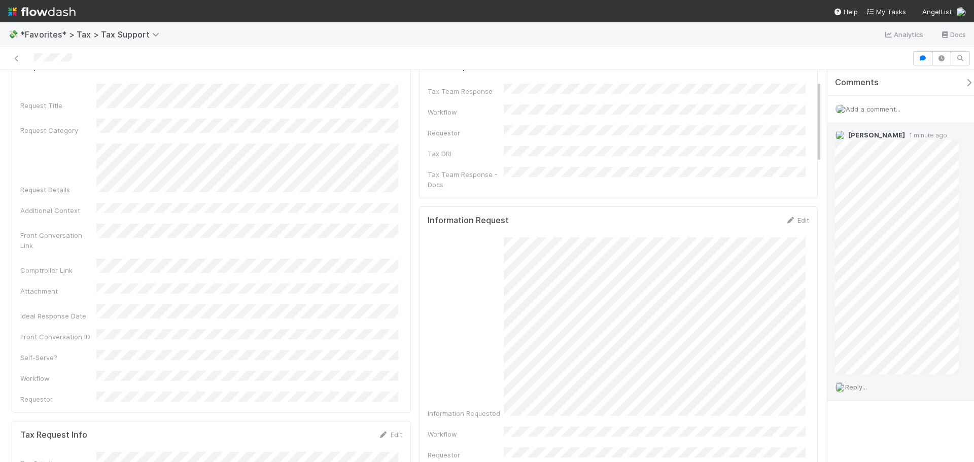
click at [876, 388] on div "Reply..." at bounding box center [901, 386] width 147 height 25
click at [867, 388] on span "Reply..." at bounding box center [856, 387] width 22 height 8
click at [875, 434] on span "[PERSON_NAME]" at bounding box center [899, 433] width 51 height 8
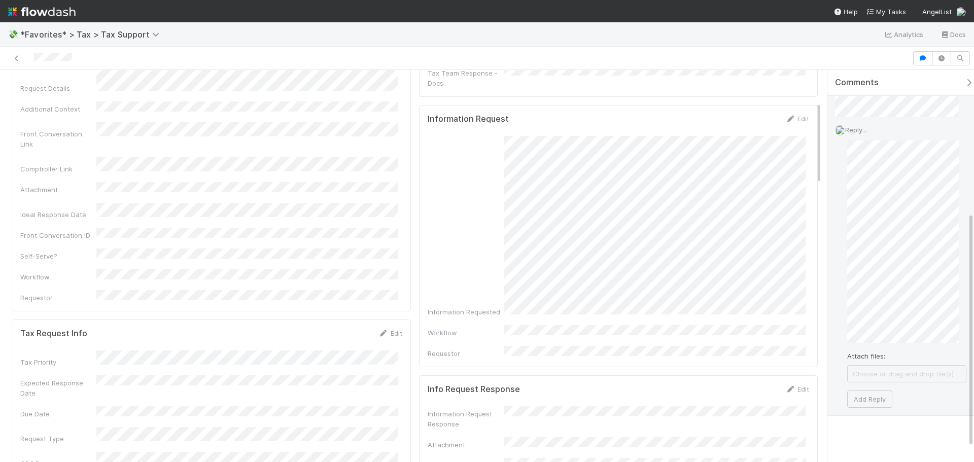
scroll to position [262, 0]
click at [876, 395] on button "Add Reply" at bounding box center [869, 394] width 45 height 17
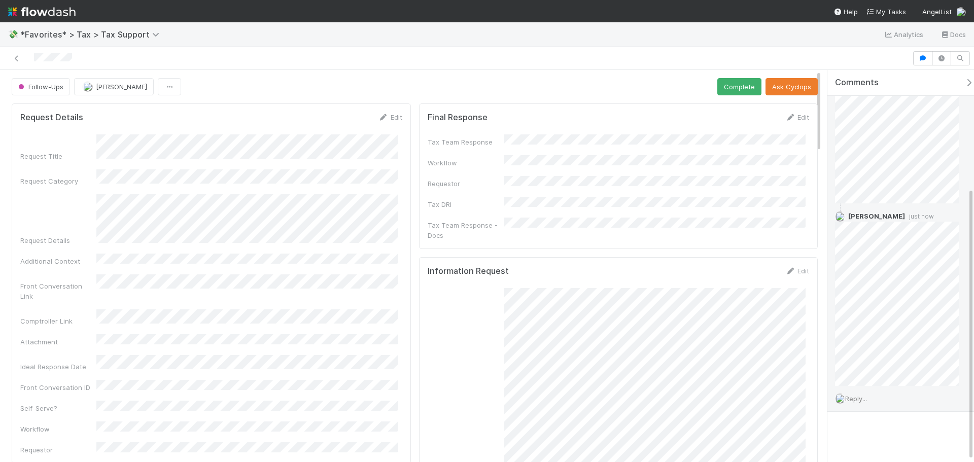
scroll to position [172, 0]
click at [862, 395] on span "Reply..." at bounding box center [856, 398] width 22 height 8
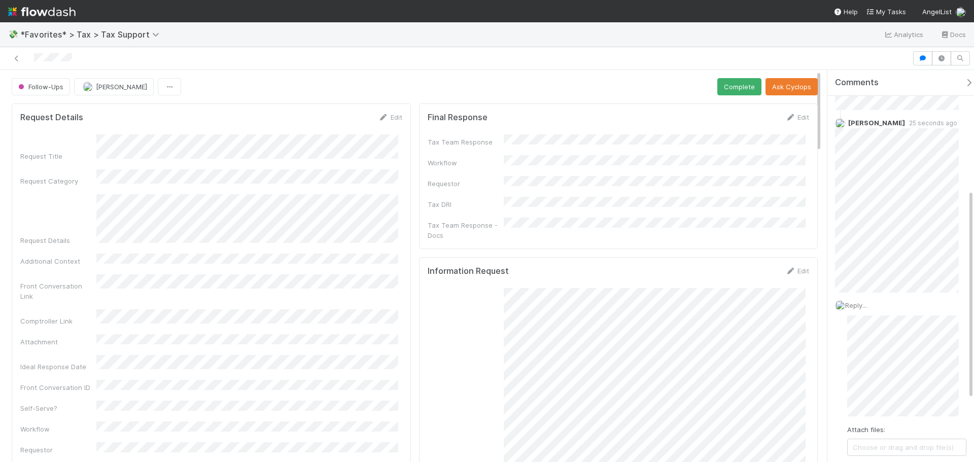
scroll to position [328, 0]
click at [871, 408] on button "Add Reply" at bounding box center [869, 408] width 45 height 17
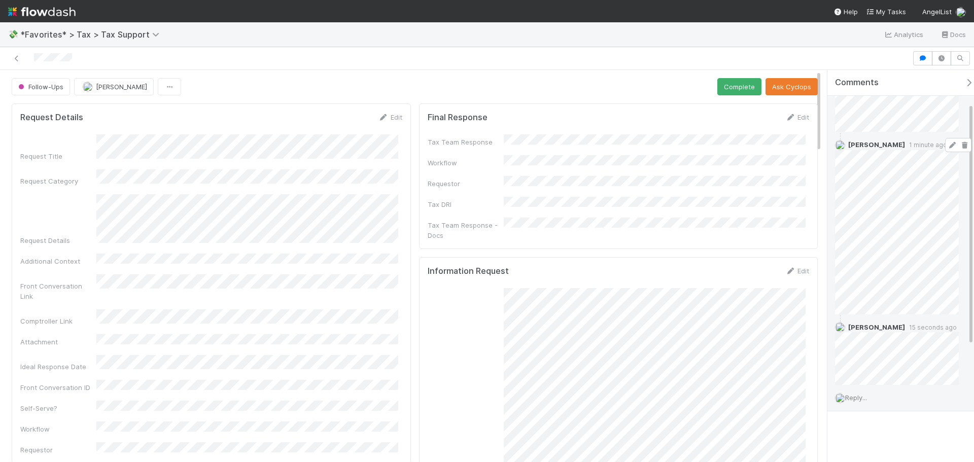
scroll to position [0, 0]
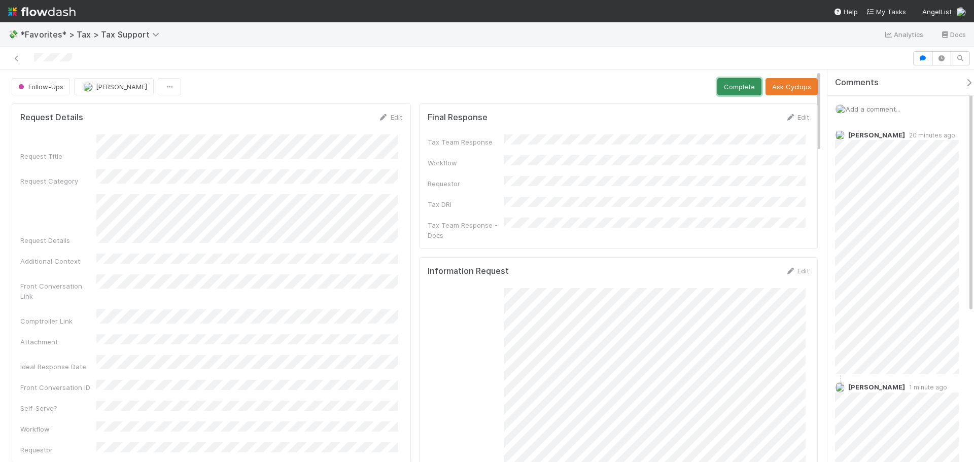
click at [722, 85] on button "Complete" at bounding box center [740, 86] width 44 height 17
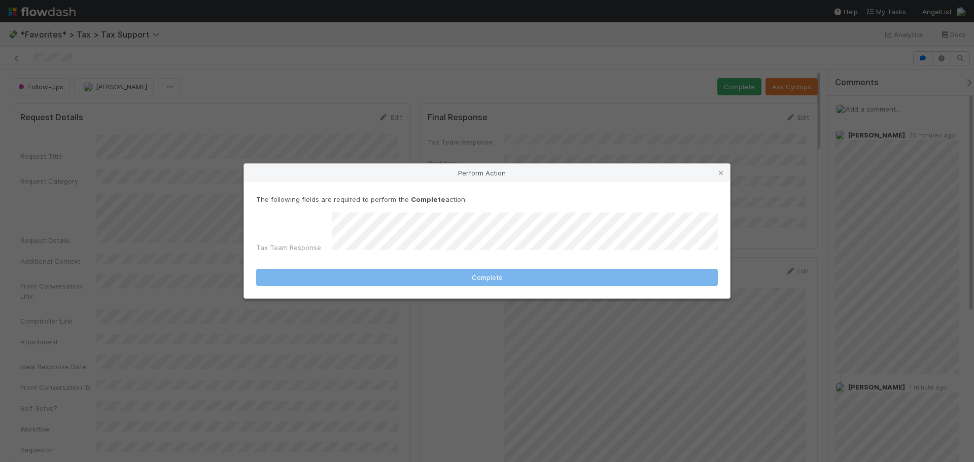
click at [547, 150] on div "Perform Action The following fields are required to perform the Complete action…" at bounding box center [487, 231] width 974 height 462
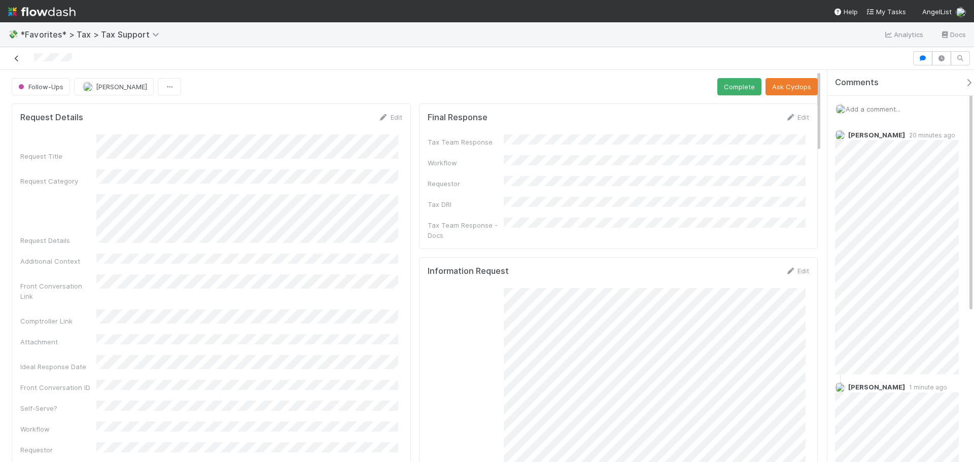
click at [19, 56] on div at bounding box center [456, 58] width 904 height 14
click at [17, 60] on icon at bounding box center [17, 58] width 10 height 7
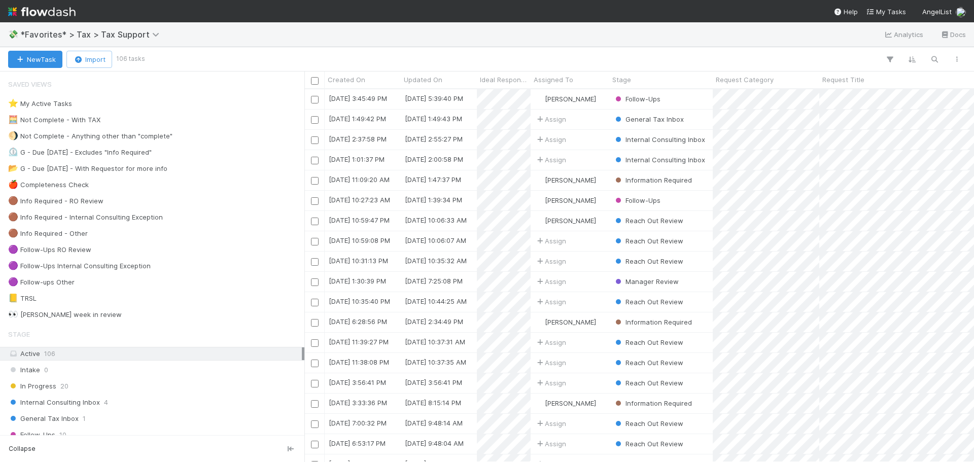
scroll to position [365, 662]
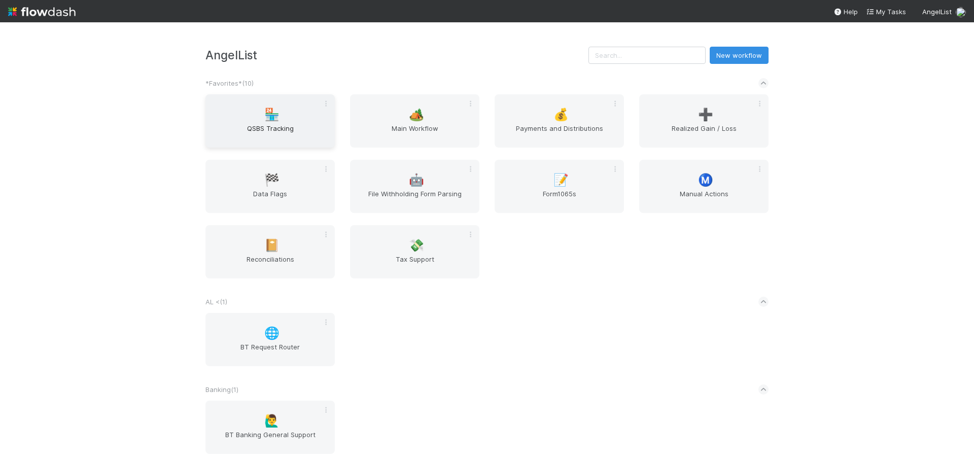
click at [294, 109] on div "🏪 QSBS Tracking" at bounding box center [270, 120] width 129 height 53
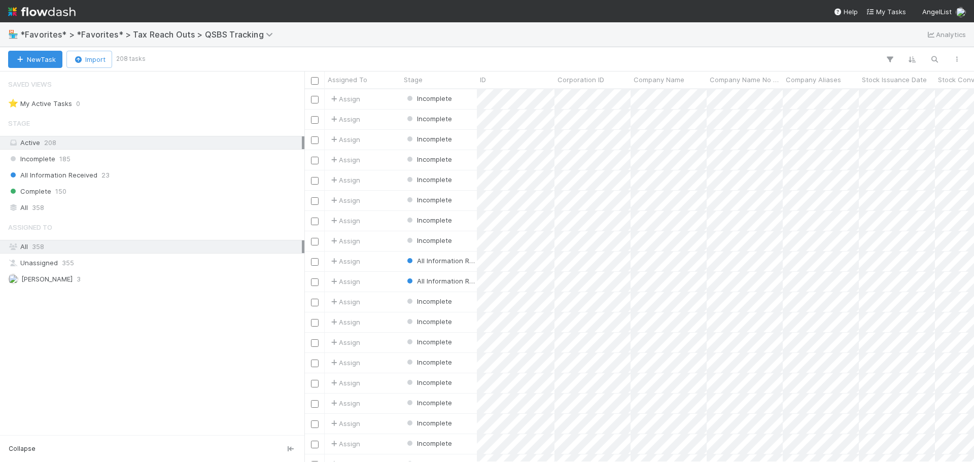
scroll to position [365, 662]
click at [96, 186] on div "Complete 150" at bounding box center [155, 191] width 294 height 13
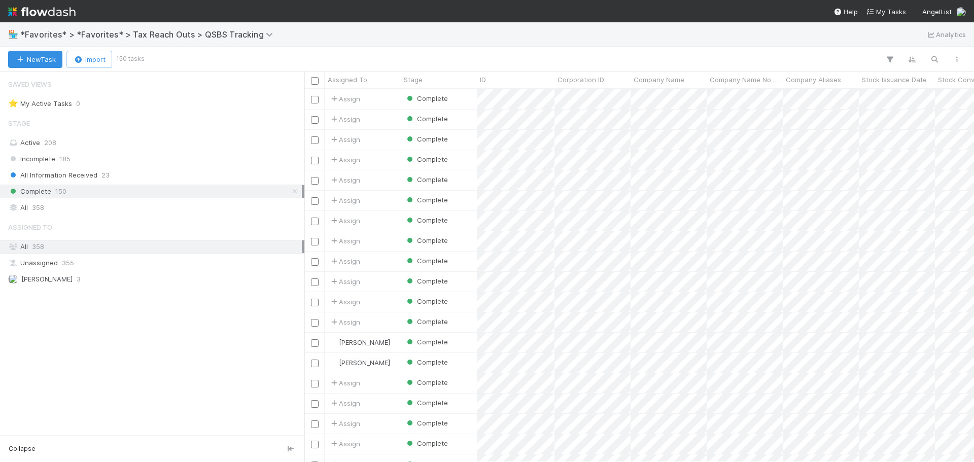
scroll to position [365, 662]
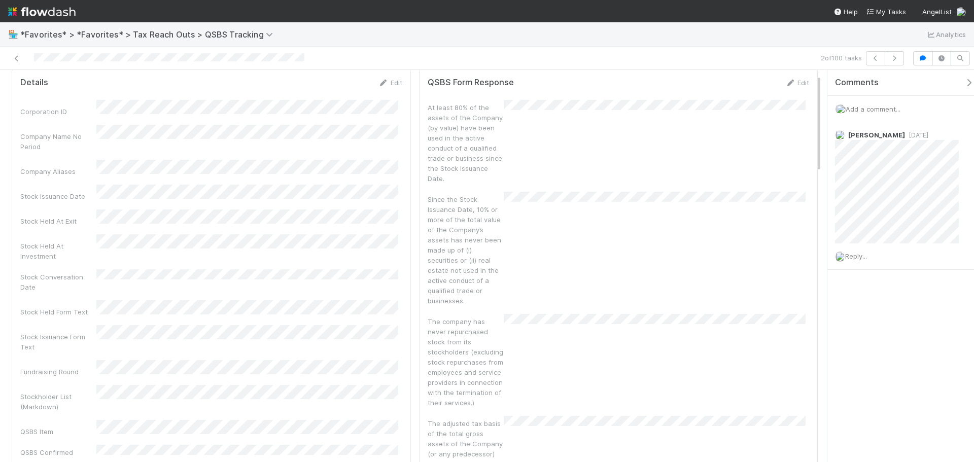
scroll to position [51, 0]
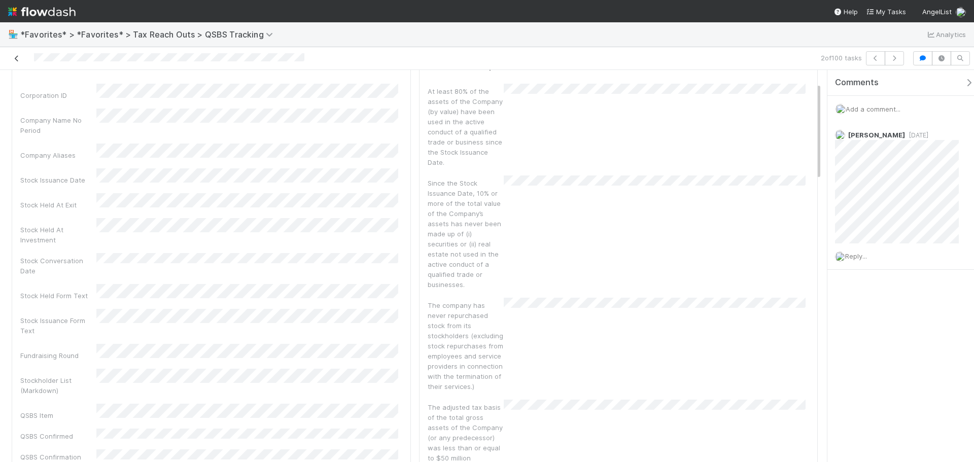
click at [17, 59] on icon at bounding box center [17, 58] width 10 height 7
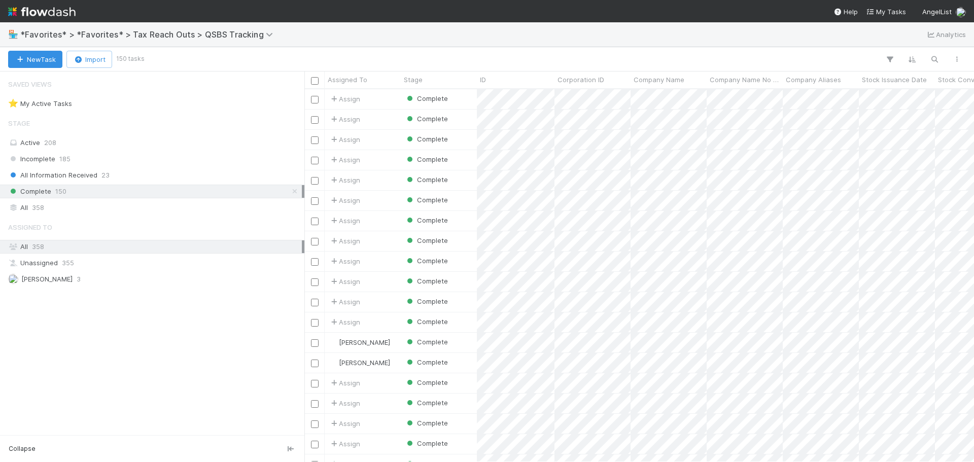
scroll to position [365, 662]
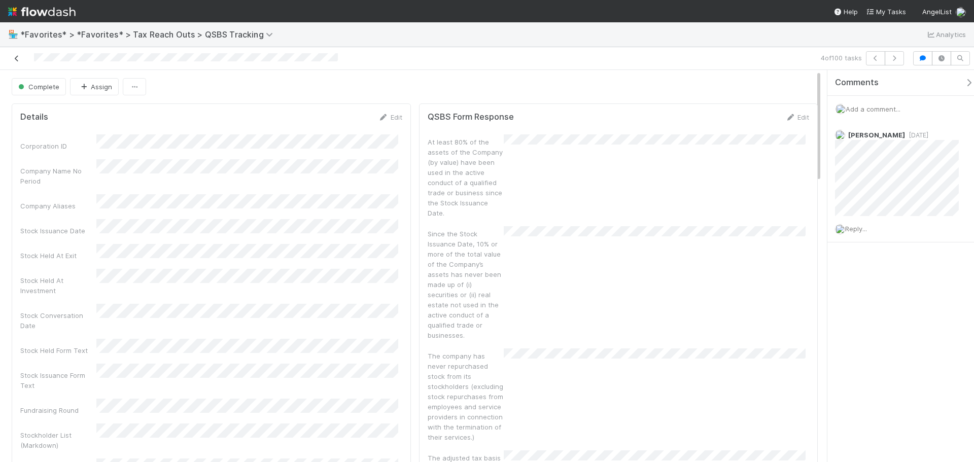
click at [19, 59] on icon at bounding box center [17, 58] width 10 height 7
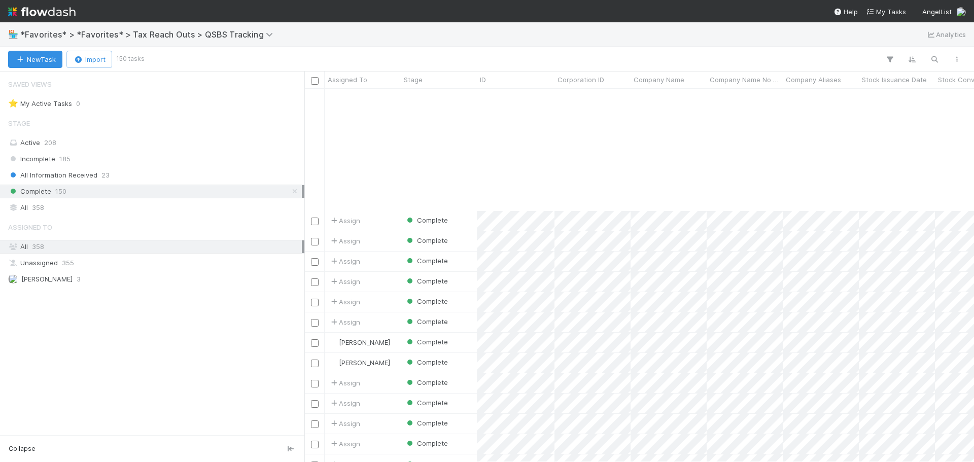
scroll to position [152, 0]
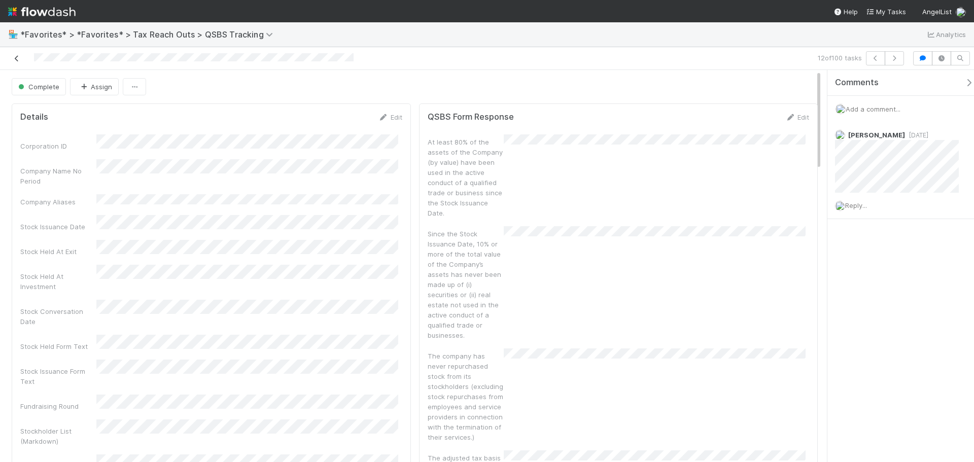
click at [19, 54] on link at bounding box center [17, 58] width 10 height 10
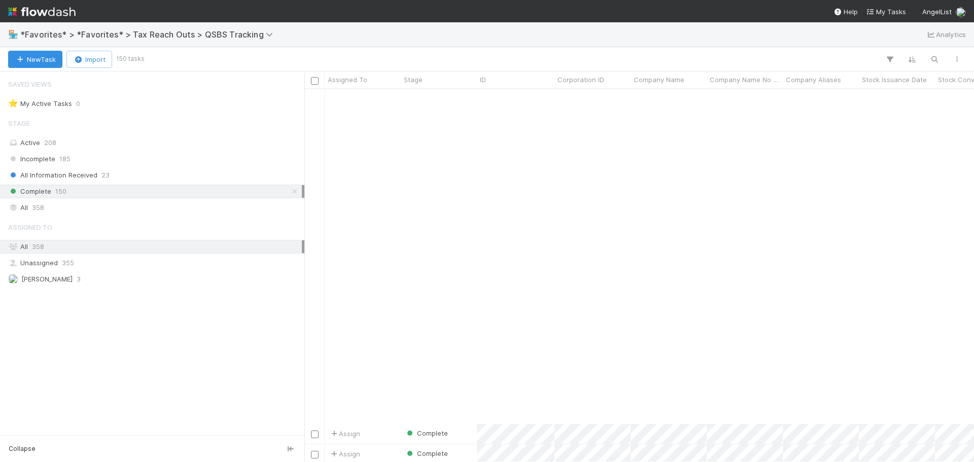
scroll to position [863, 0]
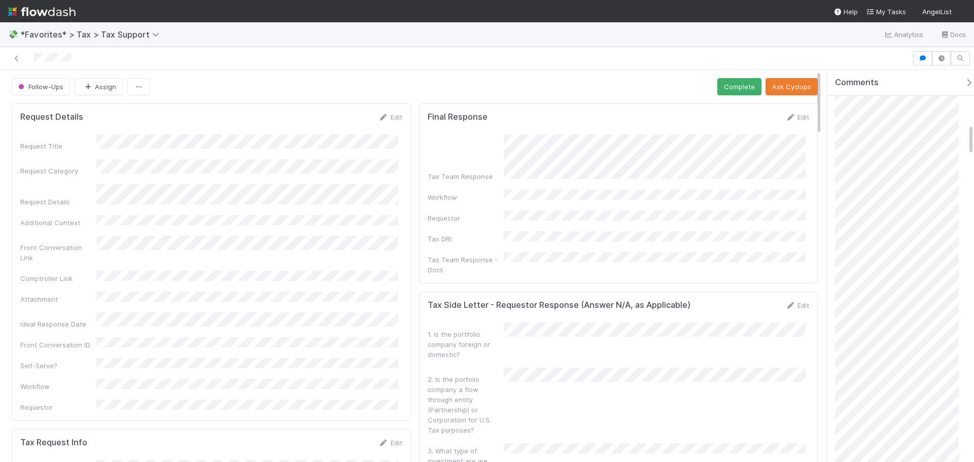
scroll to position [863, 0]
click at [19, 58] on icon at bounding box center [17, 58] width 10 height 7
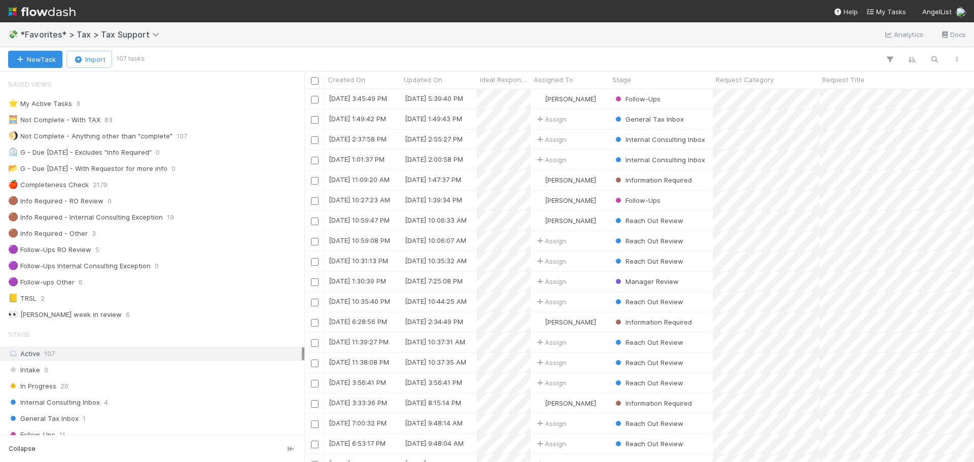
scroll to position [365, 662]
click at [147, 279] on div "🟣 Follow-ups Other 6" at bounding box center [155, 282] width 294 height 13
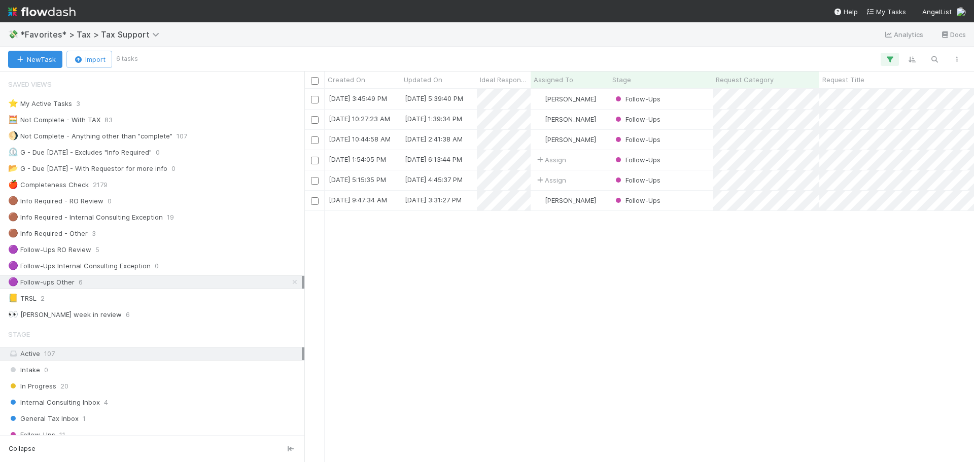
scroll to position [365, 662]
click at [683, 105] on div "Follow-Ups" at bounding box center [661, 99] width 104 height 20
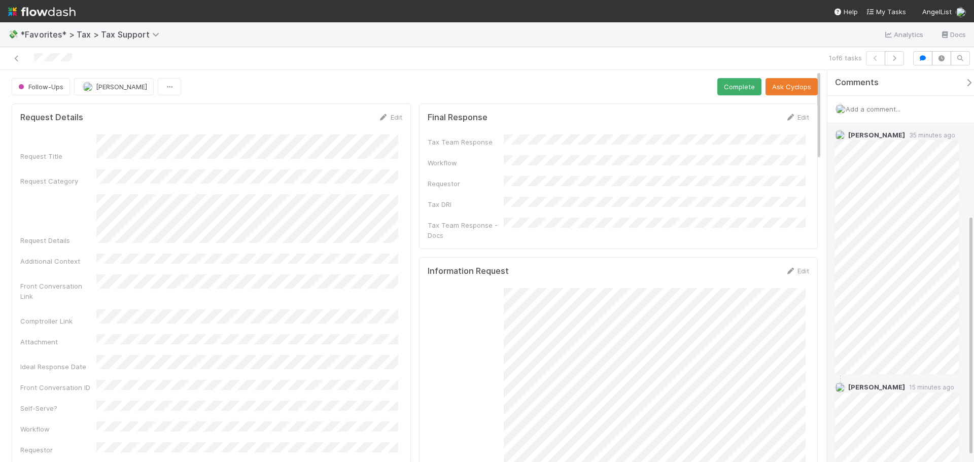
scroll to position [243, 0]
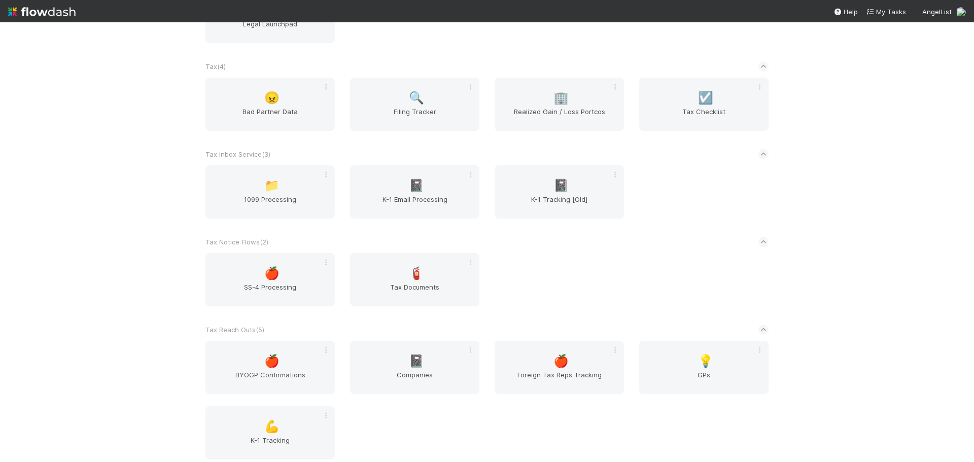
scroll to position [1035, 0]
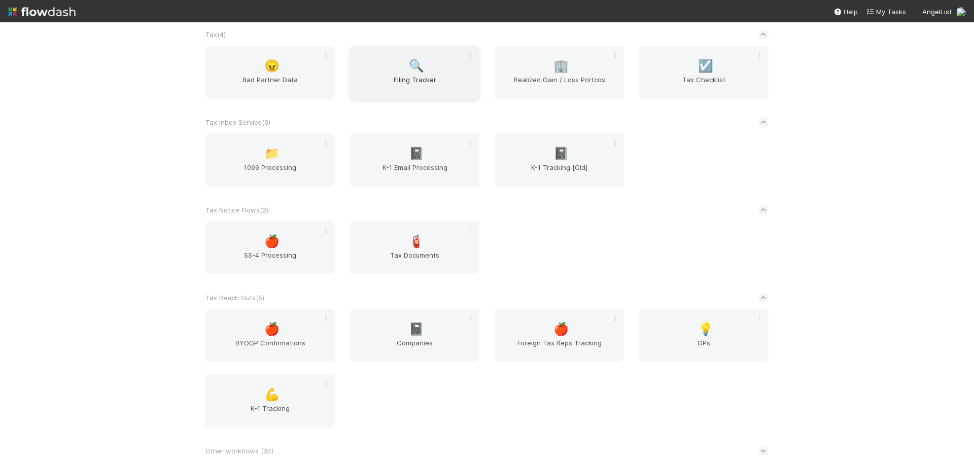
click at [437, 74] on div "🔍 Filing Tracker" at bounding box center [414, 72] width 129 height 53
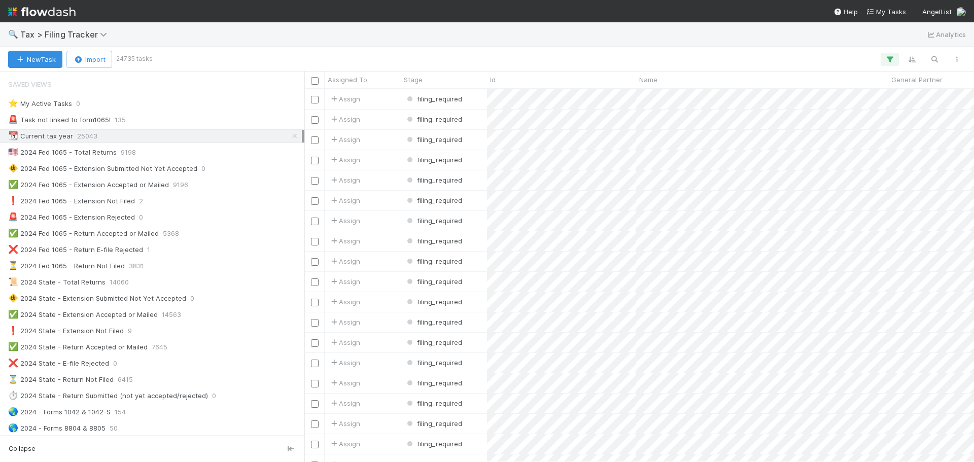
click at [103, 138] on div "📆 Current tax year 25043" at bounding box center [155, 136] width 294 height 13
click at [59, 16] on img at bounding box center [41, 11] width 67 height 17
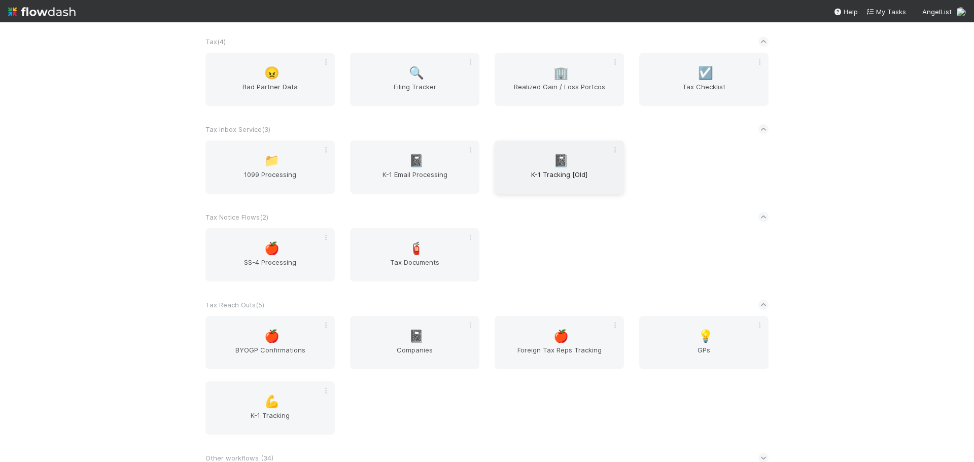
scroll to position [1035, 0]
